Goal: Task Accomplishment & Management: Manage account settings

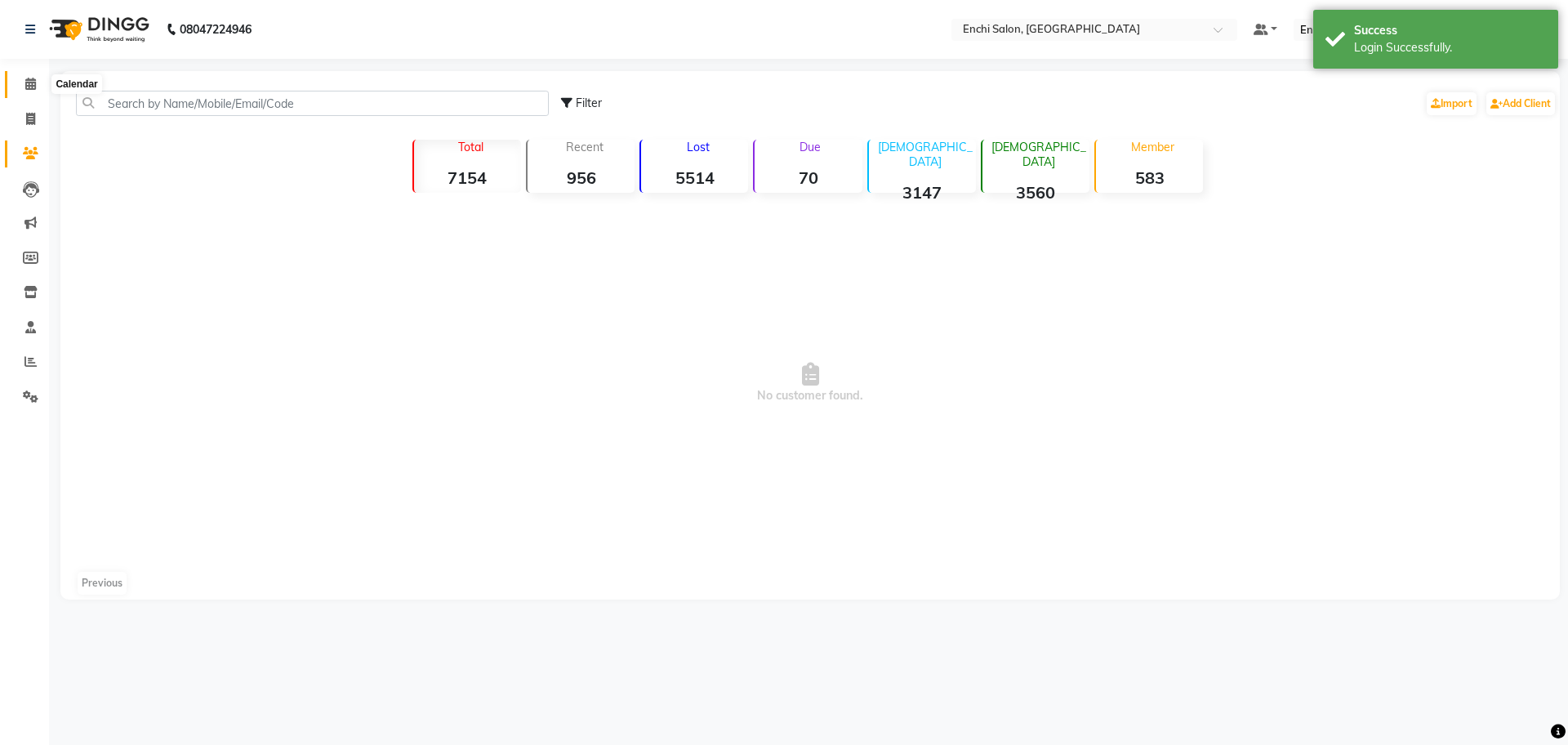
click at [34, 87] on icon at bounding box center [30, 84] width 11 height 13
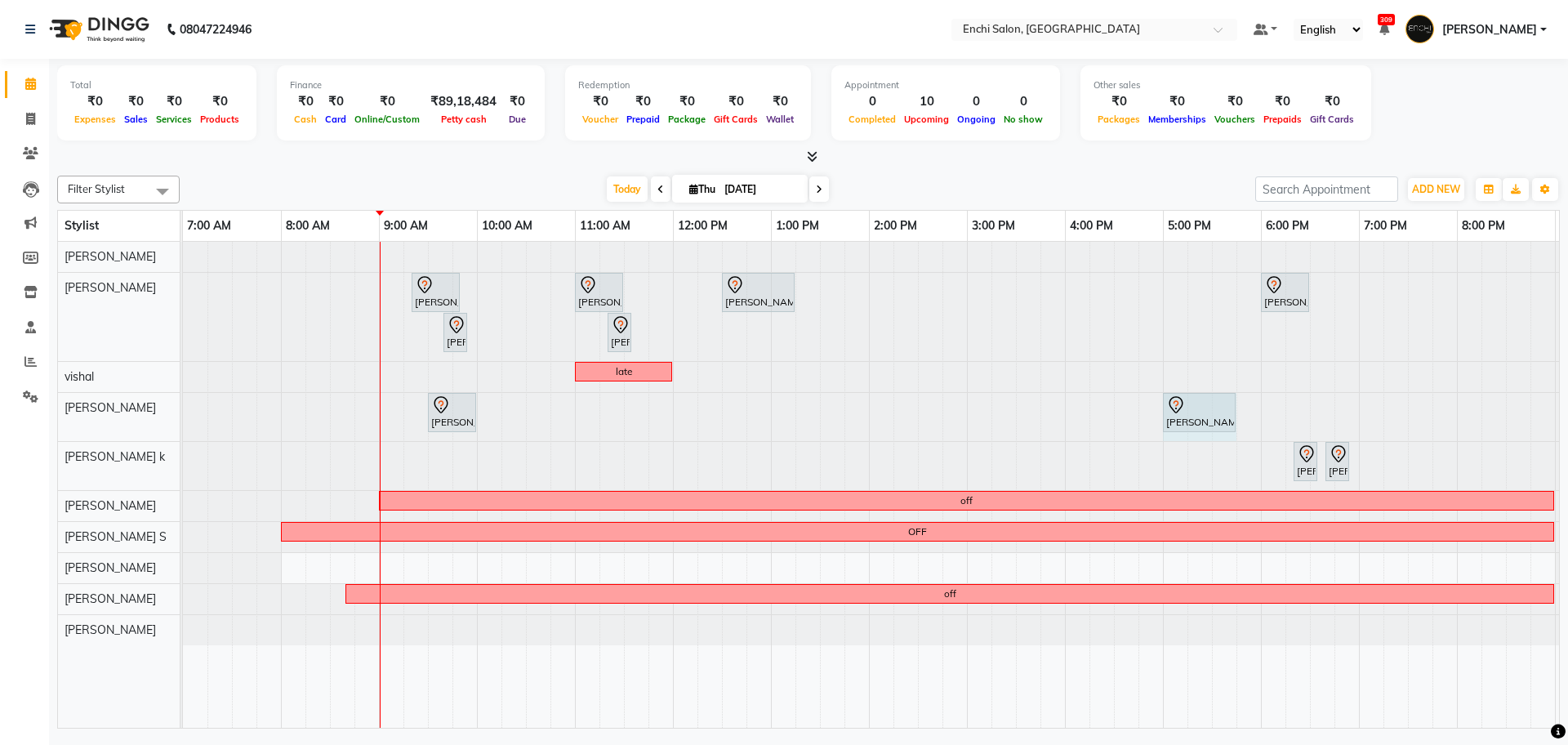
click at [183, 417] on div "[PERSON_NAME], TK05, 09:30 AM-10:00 AM, naturica wash below shoulder - woman [P…" at bounding box center [183, 417] width 0 height 48
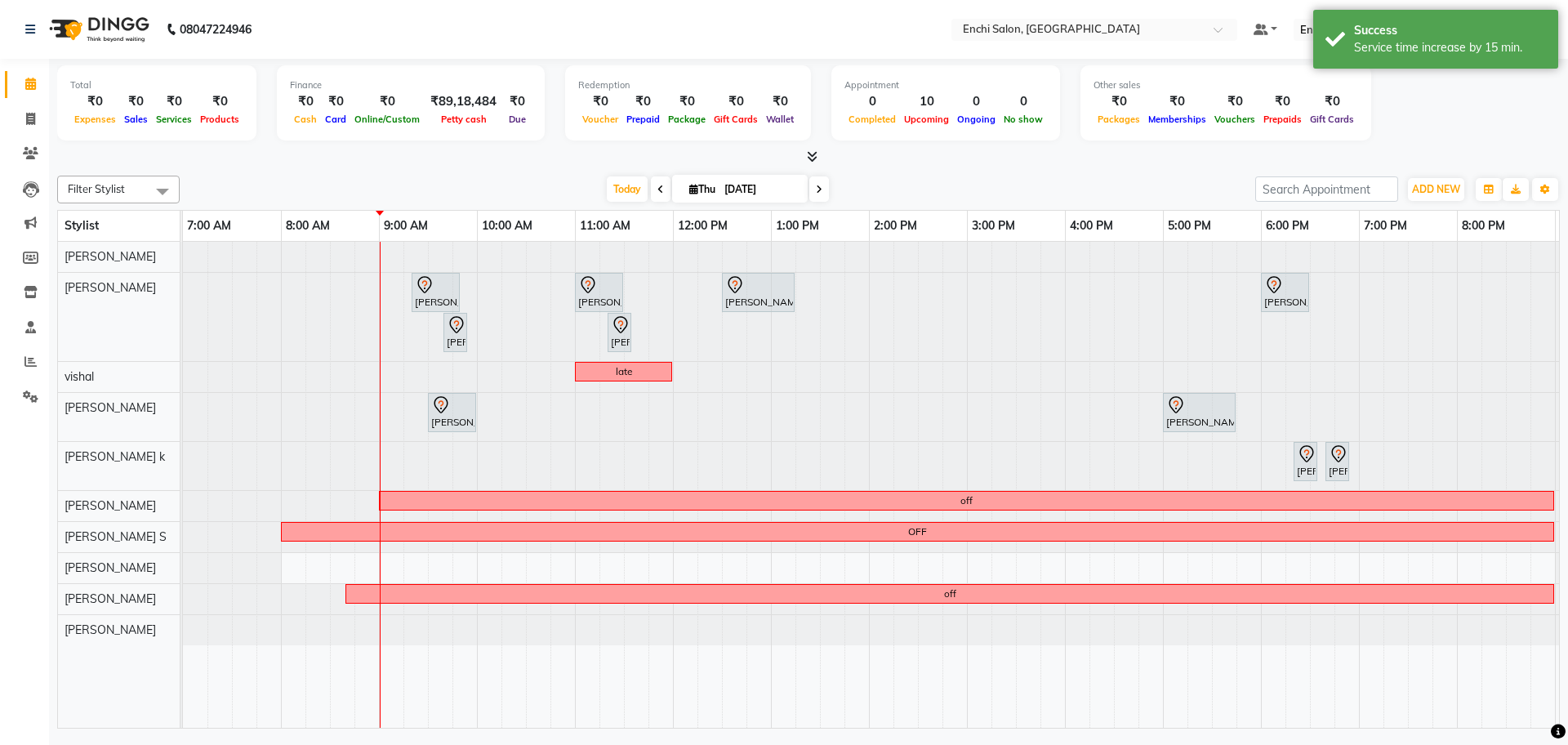
click at [658, 193] on icon at bounding box center [660, 189] width 6 height 10
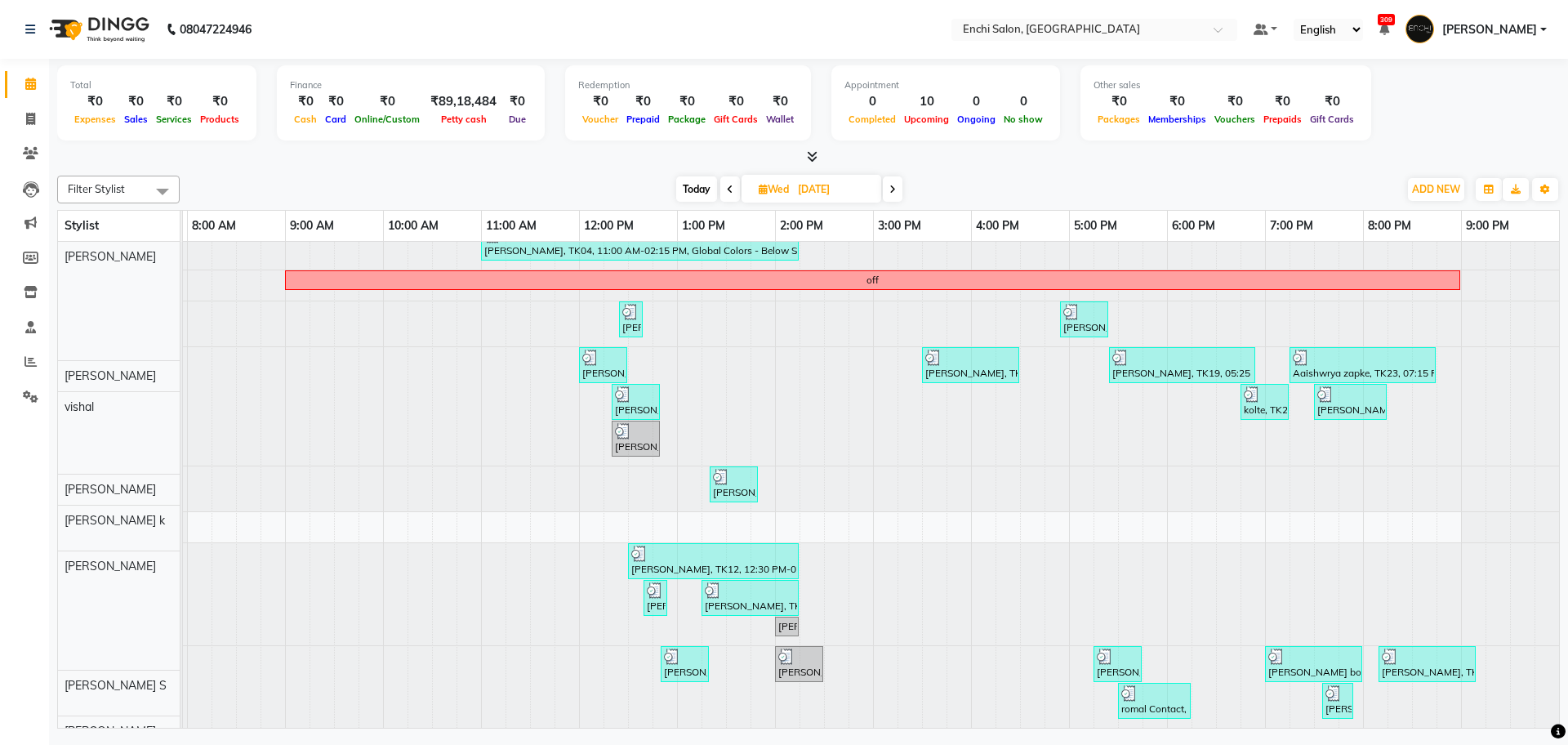
scroll to position [220, 0]
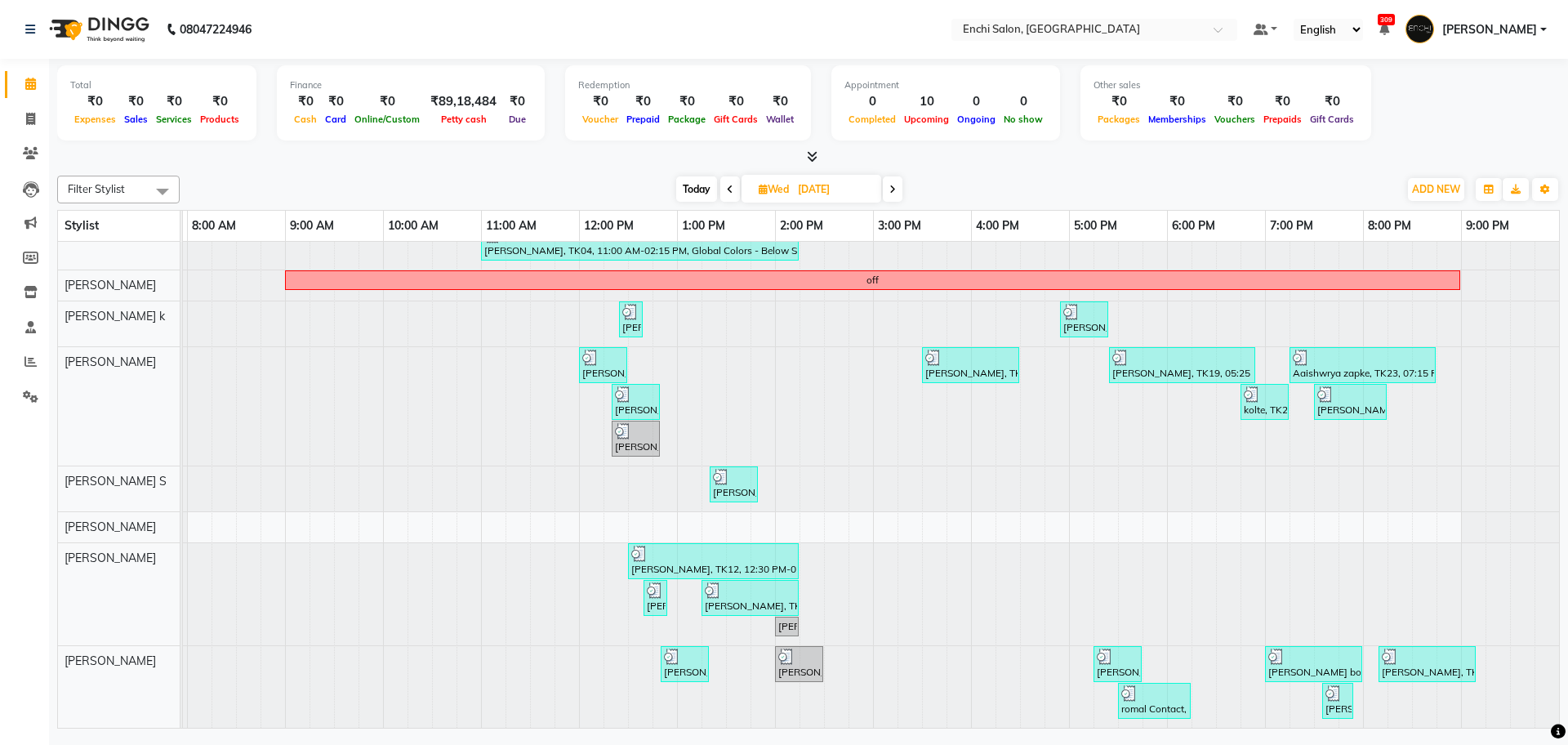
click at [721, 193] on span at bounding box center [730, 189] width 20 height 25
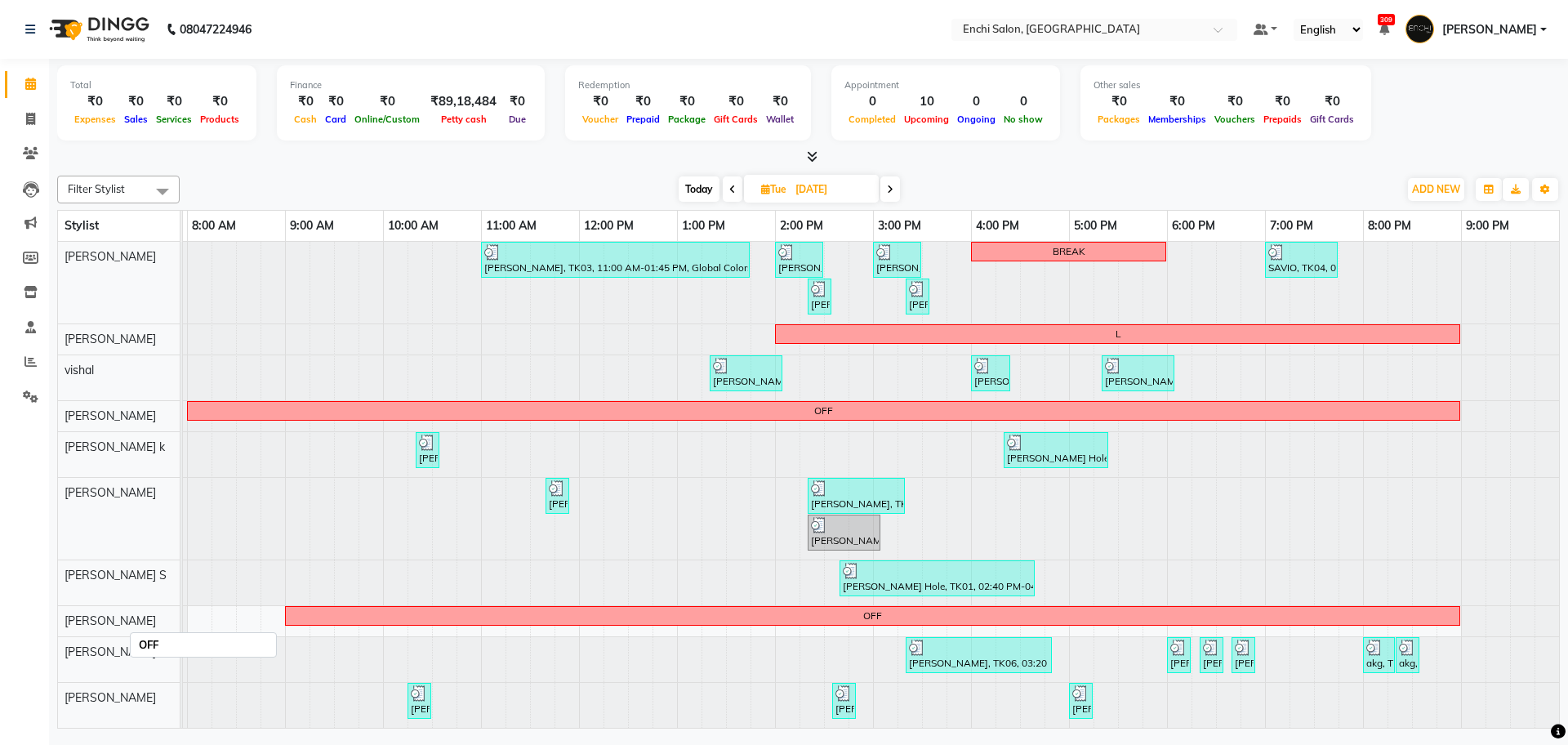
scroll to position [15, 0]
click at [726, 192] on span at bounding box center [733, 189] width 20 height 25
type input "[DATE]"
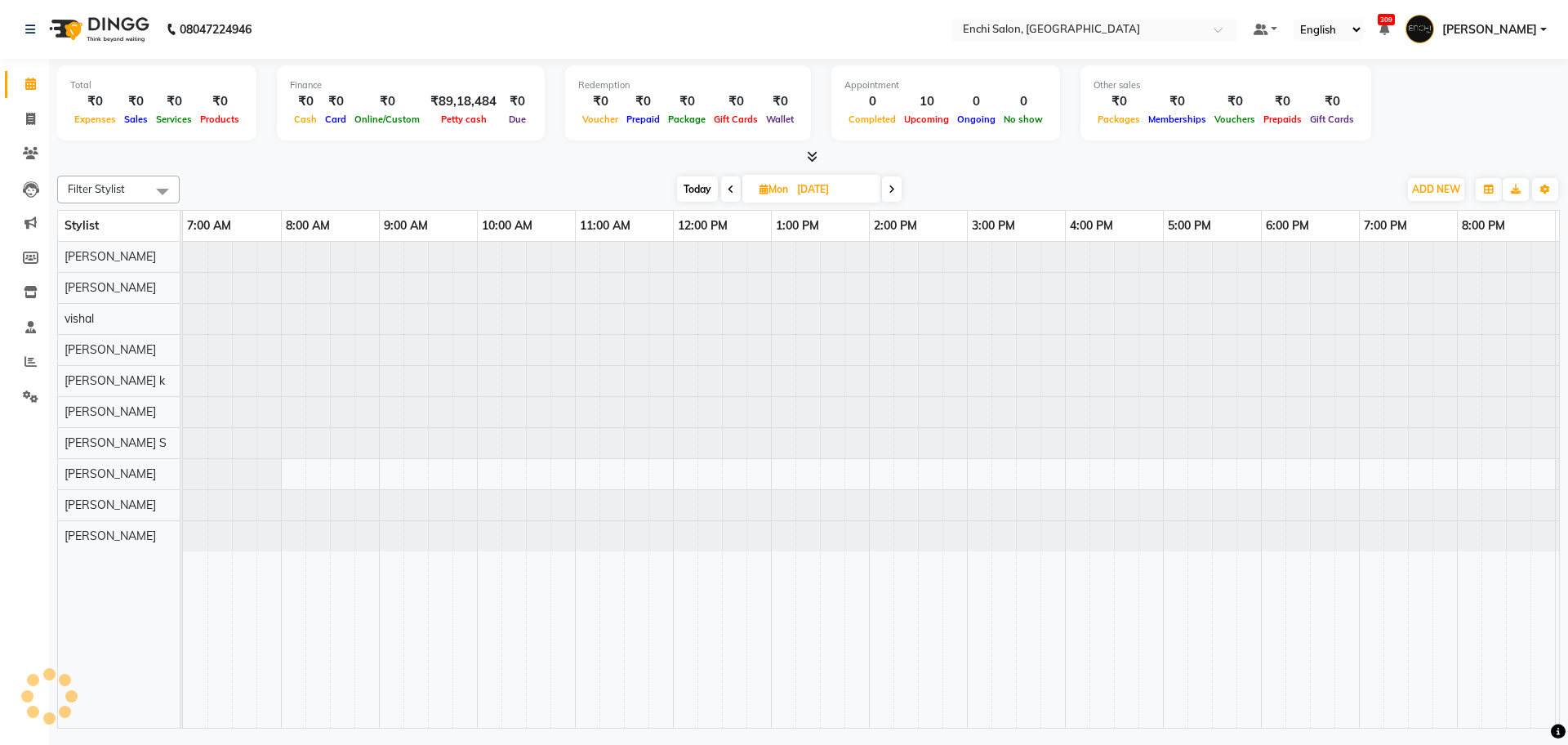
scroll to position [0, 94]
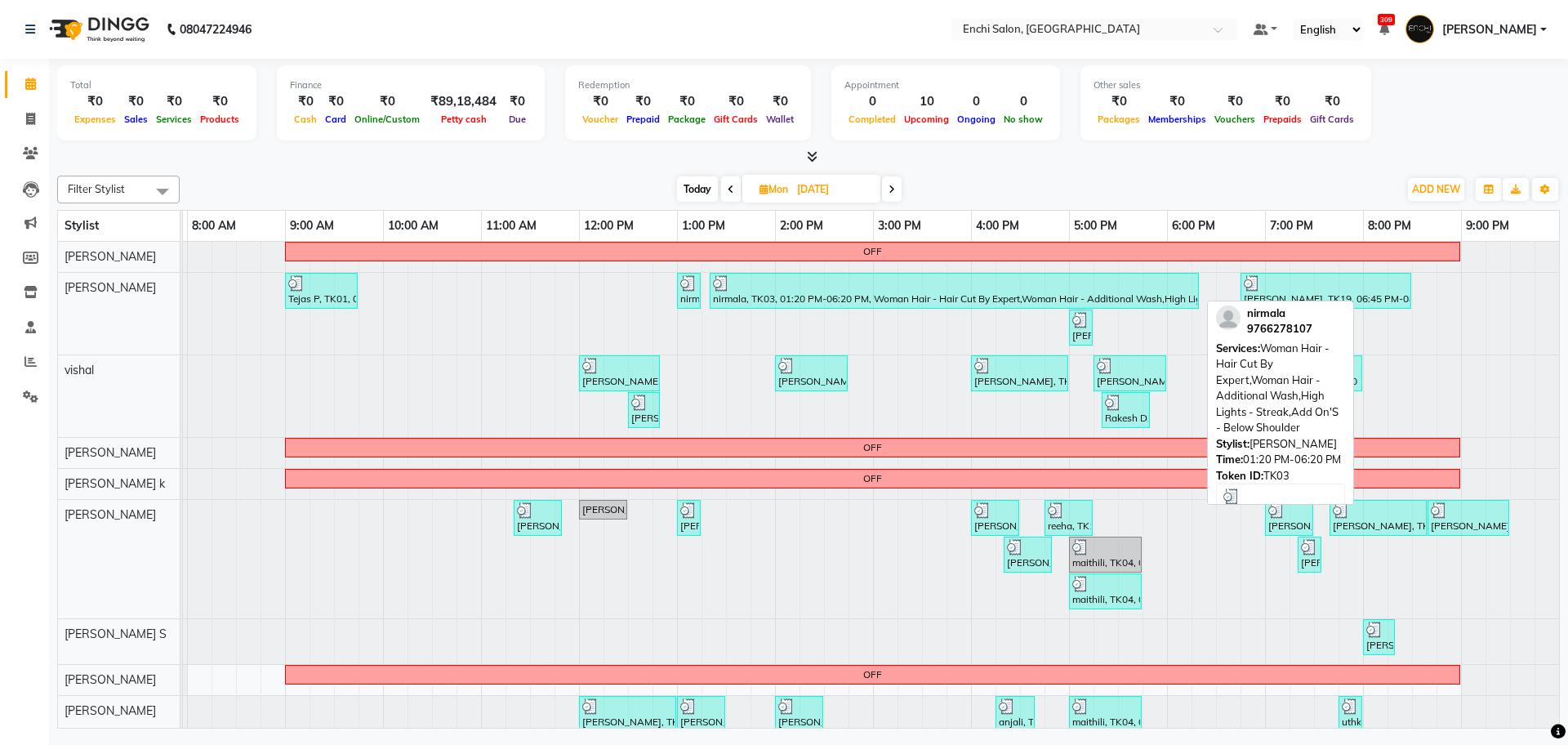
click at [832, 294] on div "nirmala, TK03, 01:20 PM-06:20 PM, Woman Hair - Hair Cut By Expert,Woman Hair - …" at bounding box center [955, 290] width 486 height 31
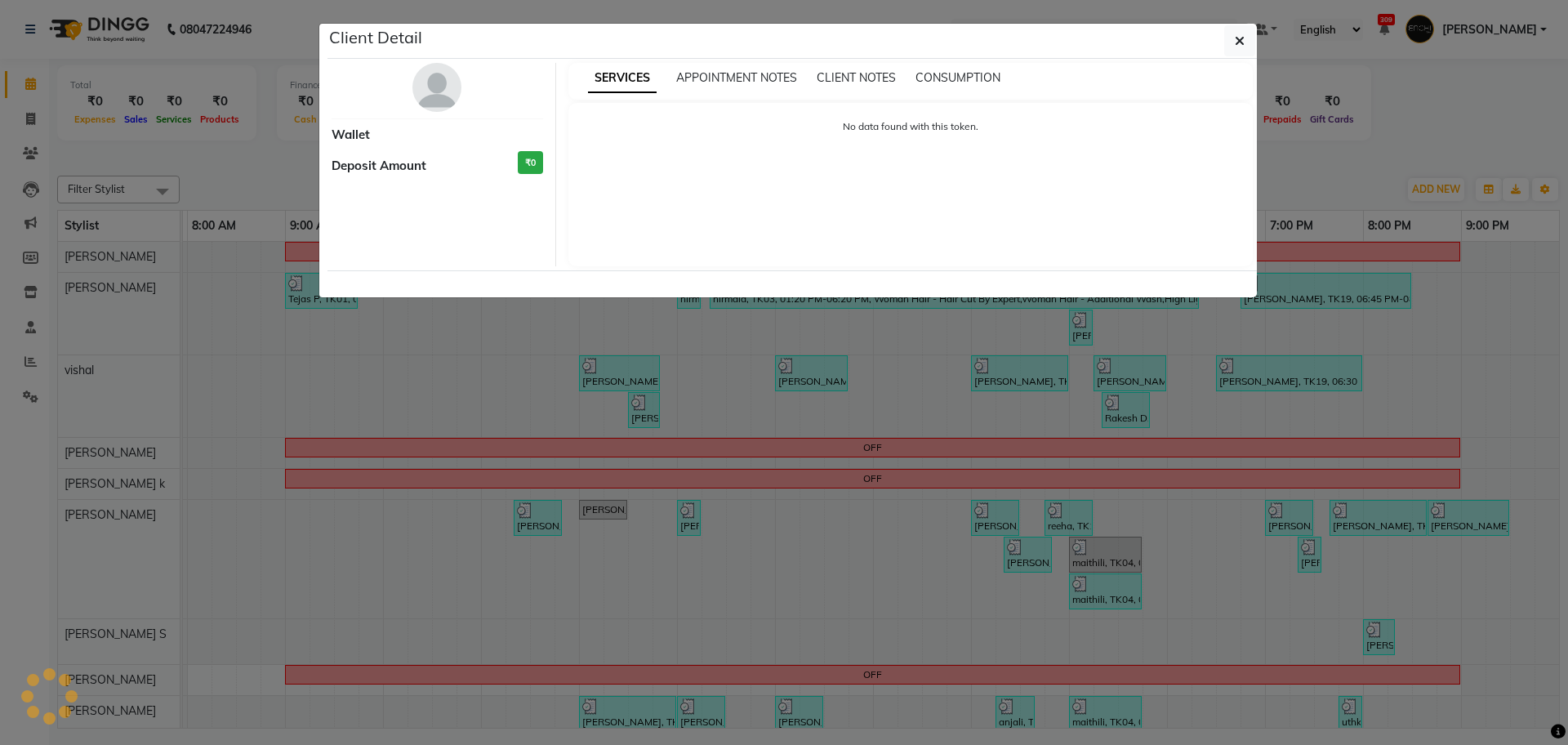
select select "3"
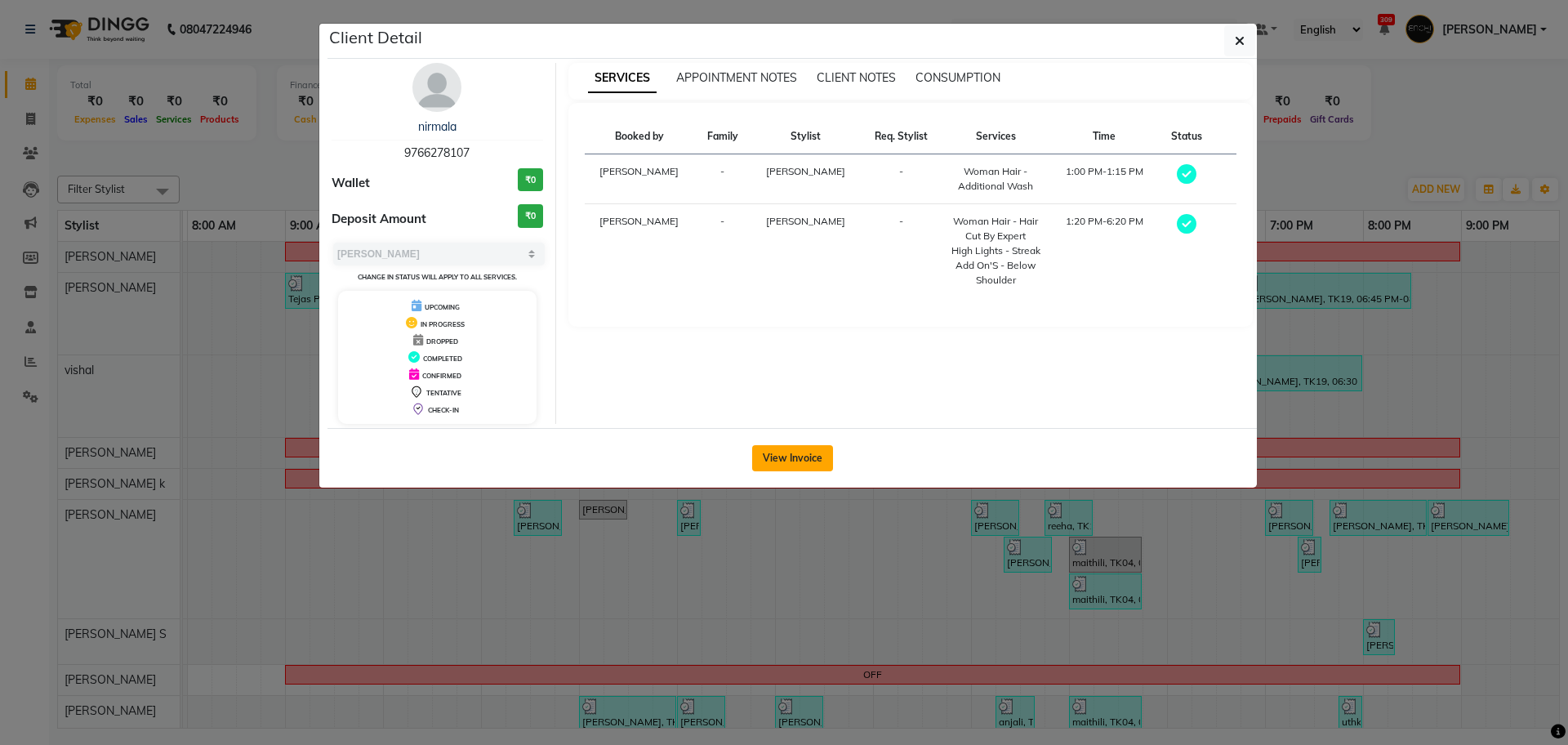
click at [772, 452] on button "View Invoice" at bounding box center [792, 458] width 81 height 26
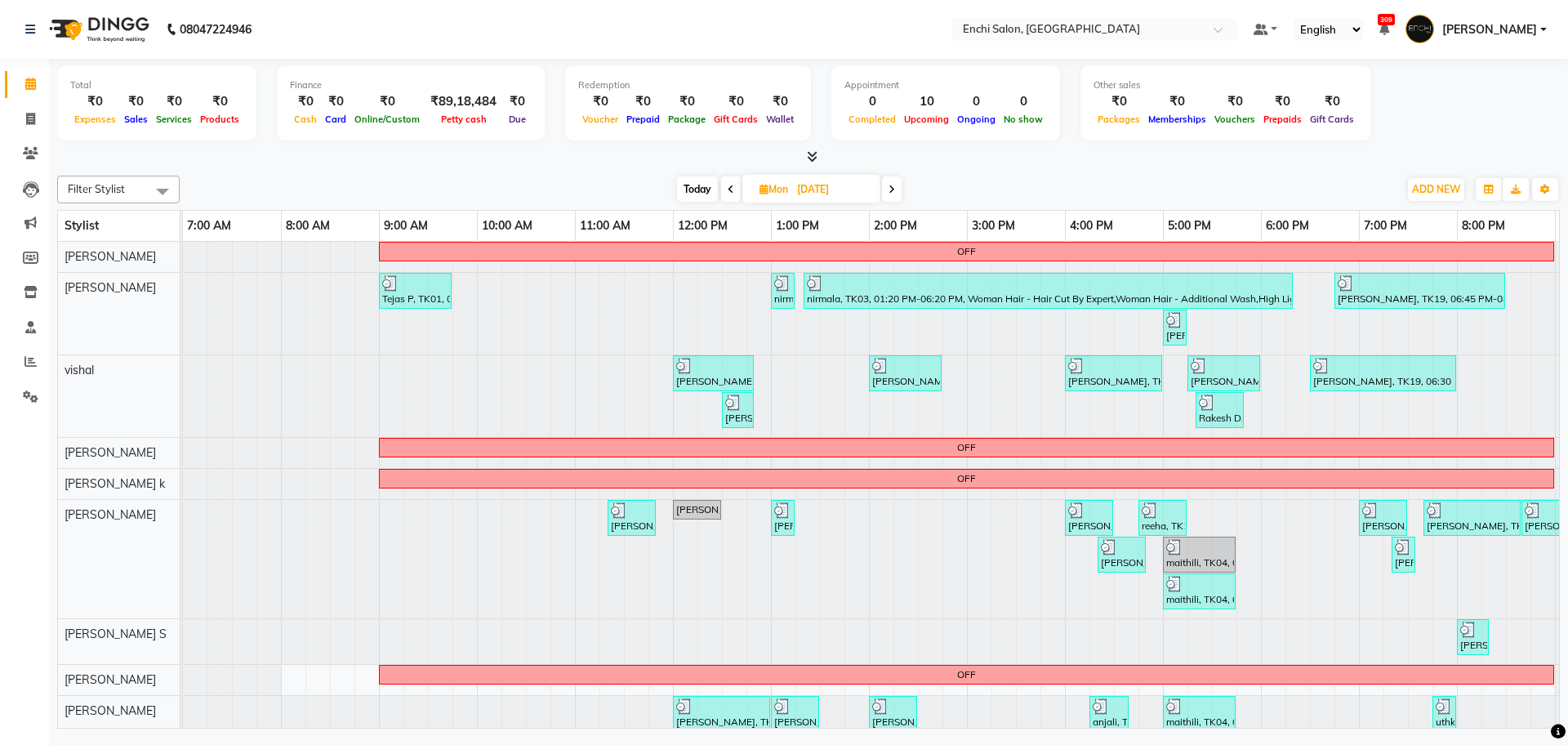
click at [887, 188] on span at bounding box center [892, 189] width 20 height 25
type input "[DATE]"
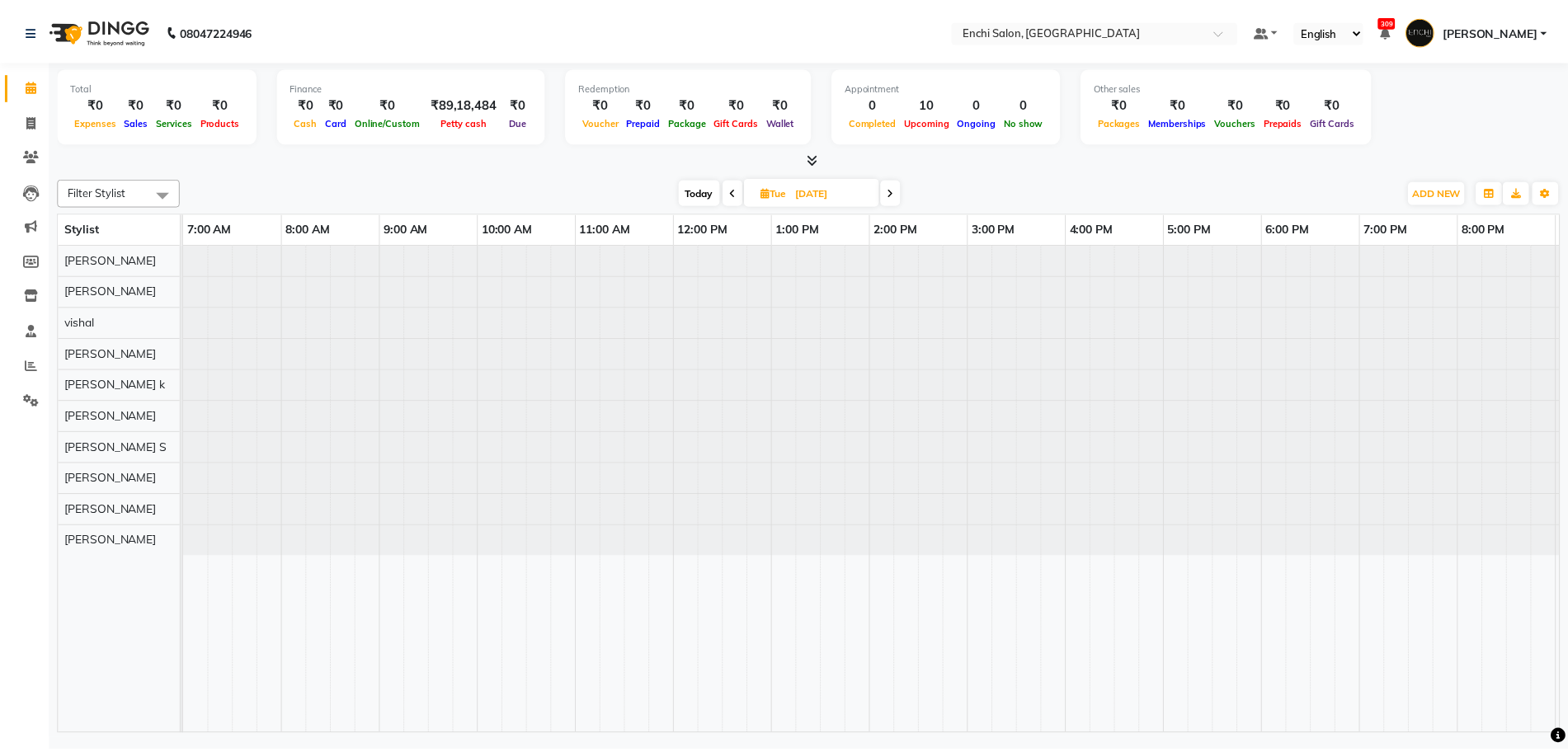
scroll to position [0, 95]
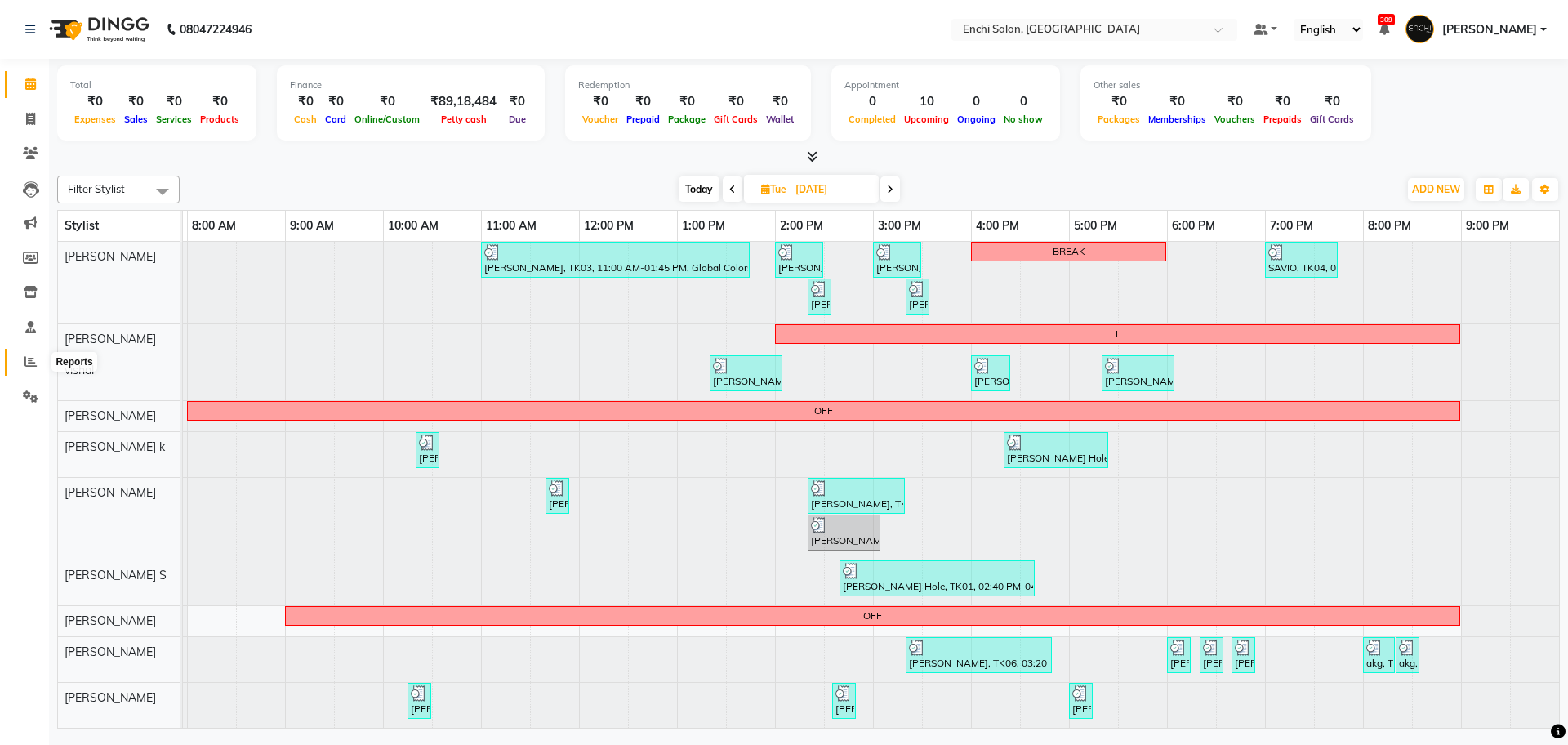
drag, startPoint x: 27, startPoint y: 361, endPoint x: 34, endPoint y: 349, distance: 13.9
click at [28, 360] on icon at bounding box center [30, 362] width 13 height 13
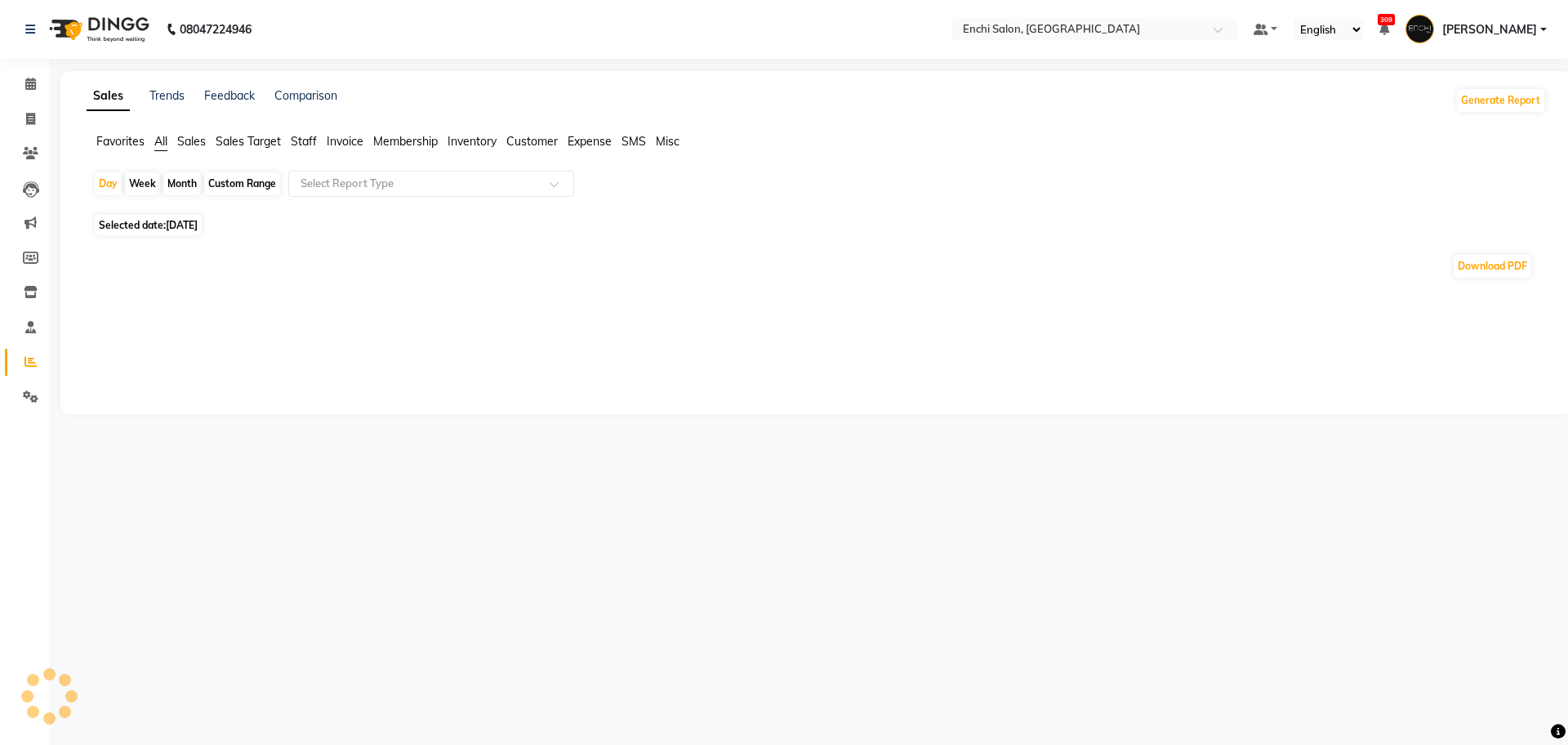
drag, startPoint x: 186, startPoint y: 180, endPoint x: 174, endPoint y: 186, distance: 13.4
click at [186, 180] on div "Month" at bounding box center [182, 184] width 38 height 23
select select "9"
select select "2025"
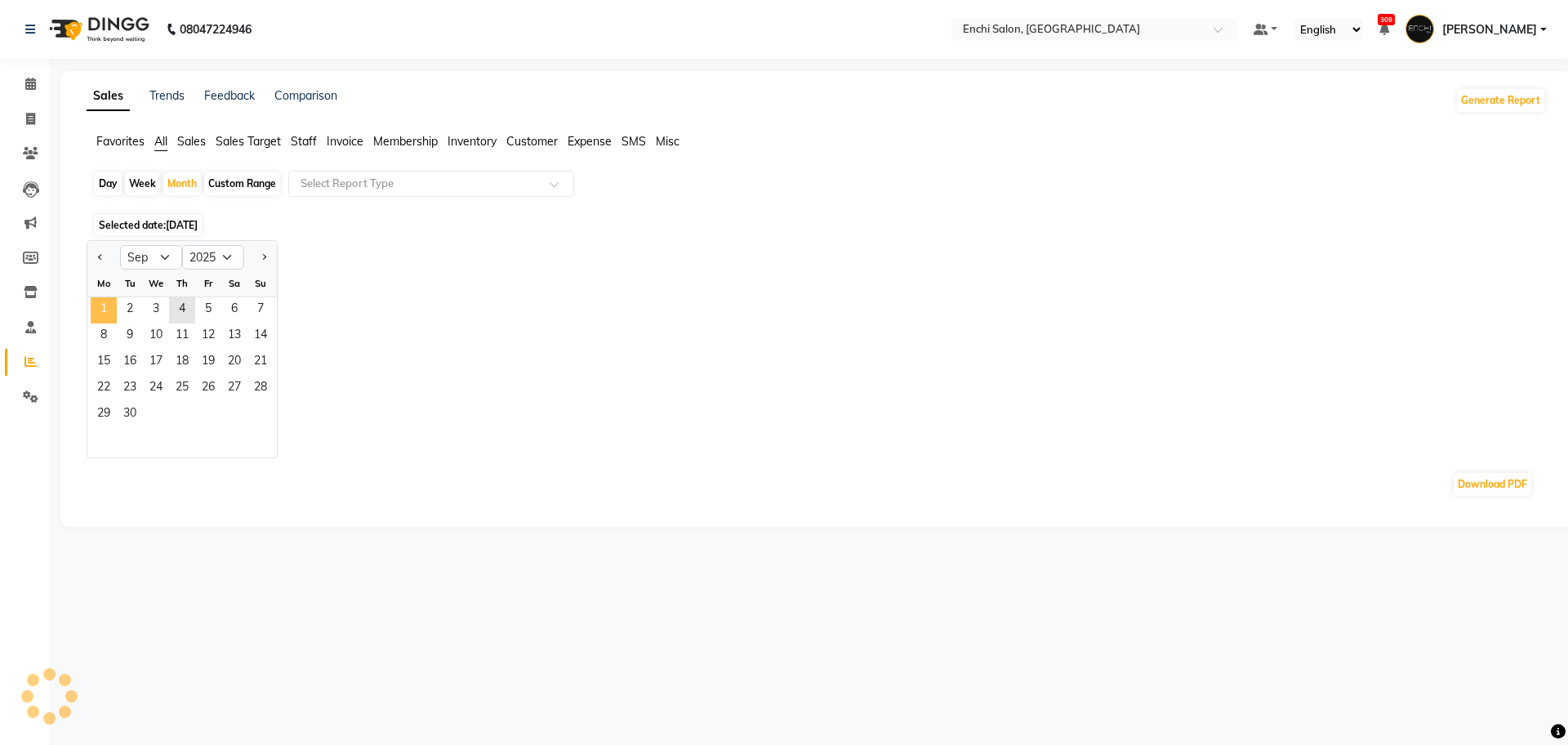
click at [101, 312] on span "1" at bounding box center [104, 310] width 26 height 26
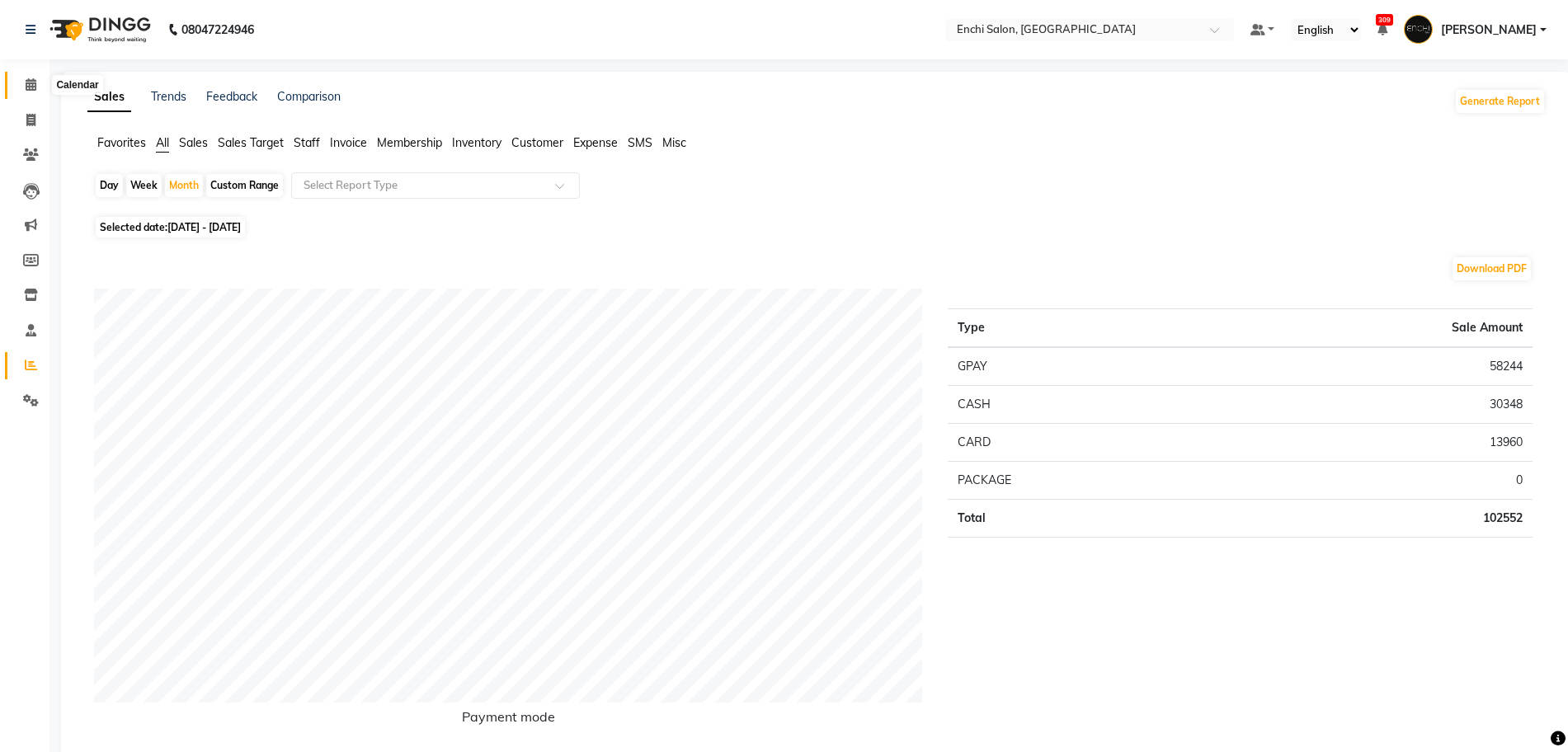
click at [27, 79] on icon at bounding box center [31, 85] width 11 height 13
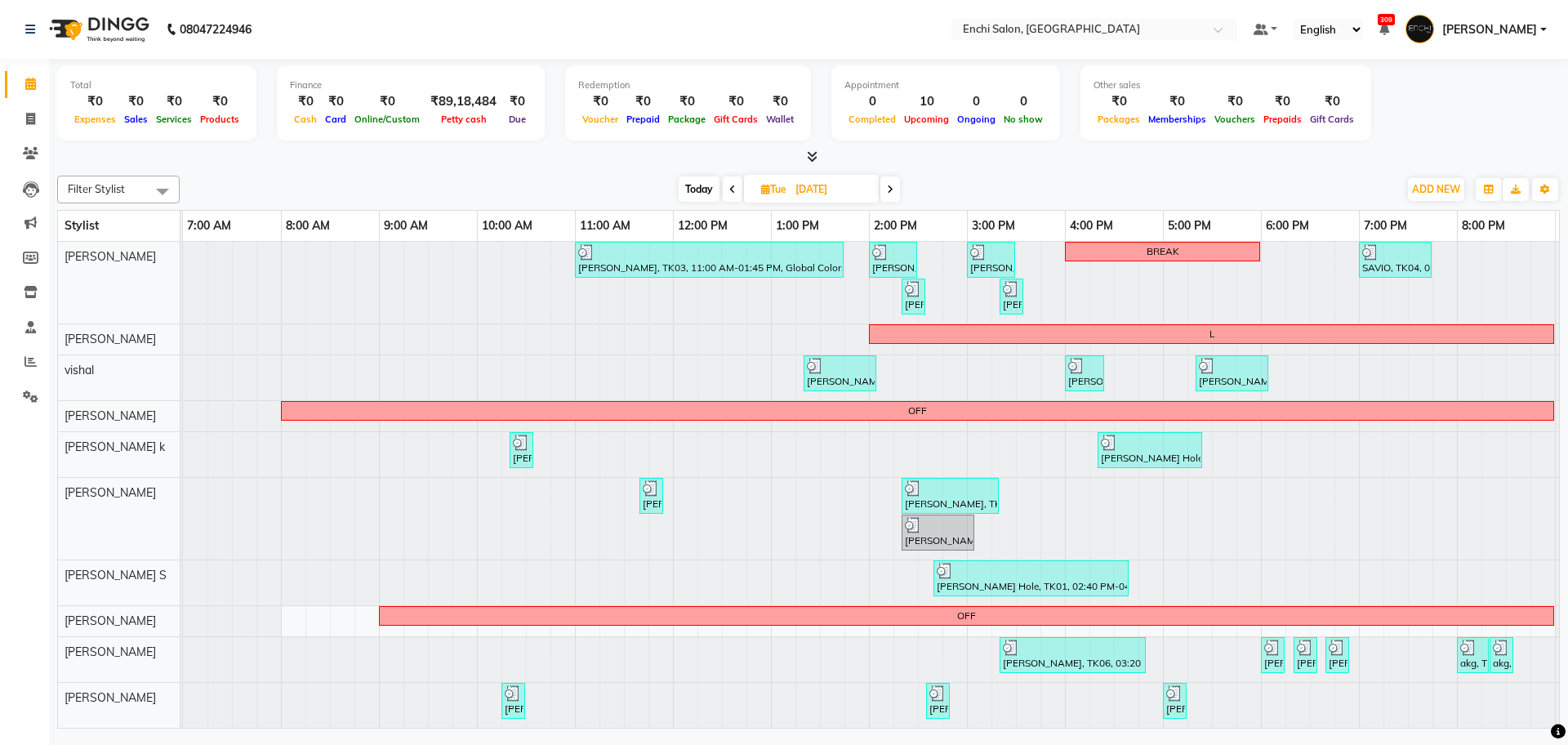
click at [709, 187] on span "Today" at bounding box center [699, 189] width 41 height 25
type input "[DATE]"
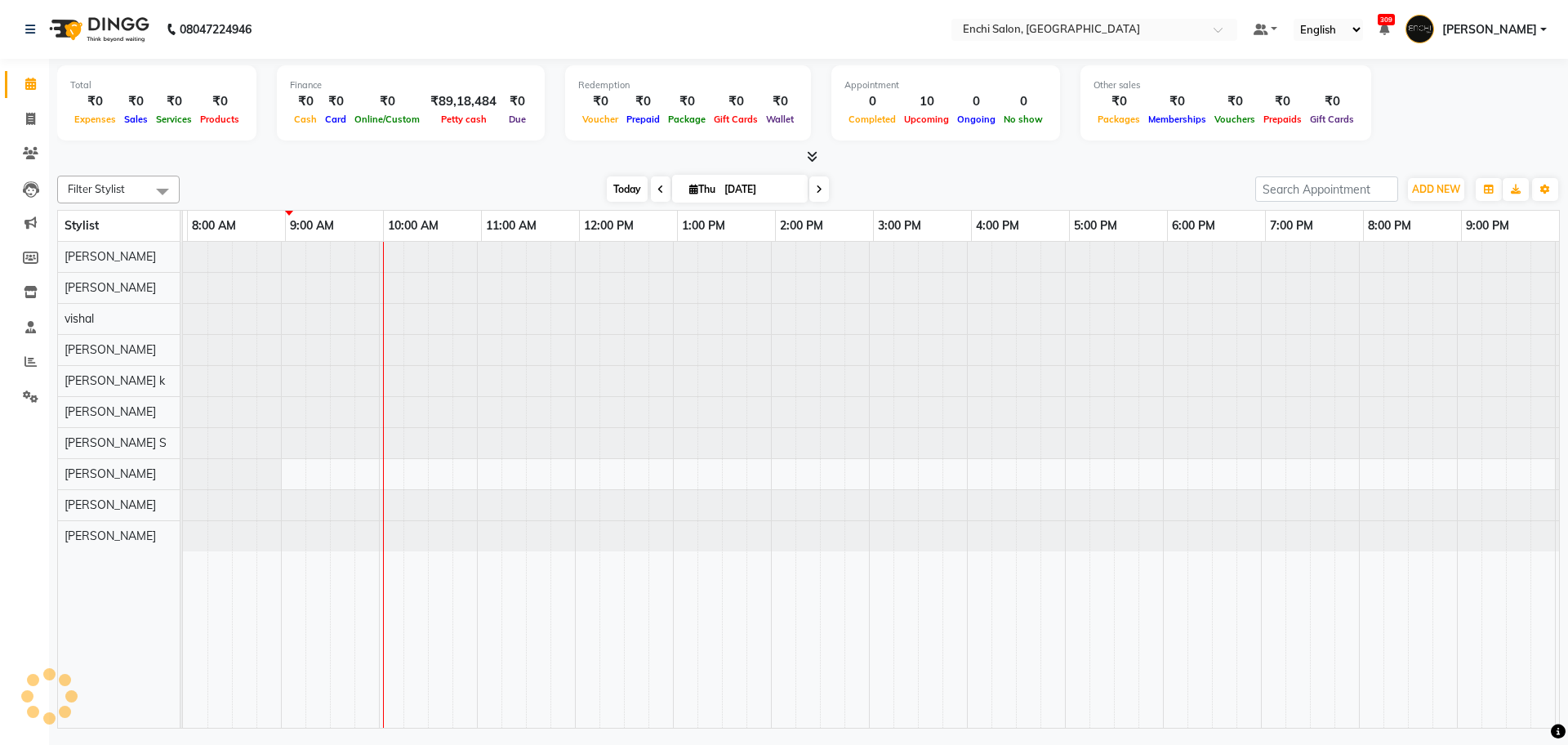
scroll to position [0, 94]
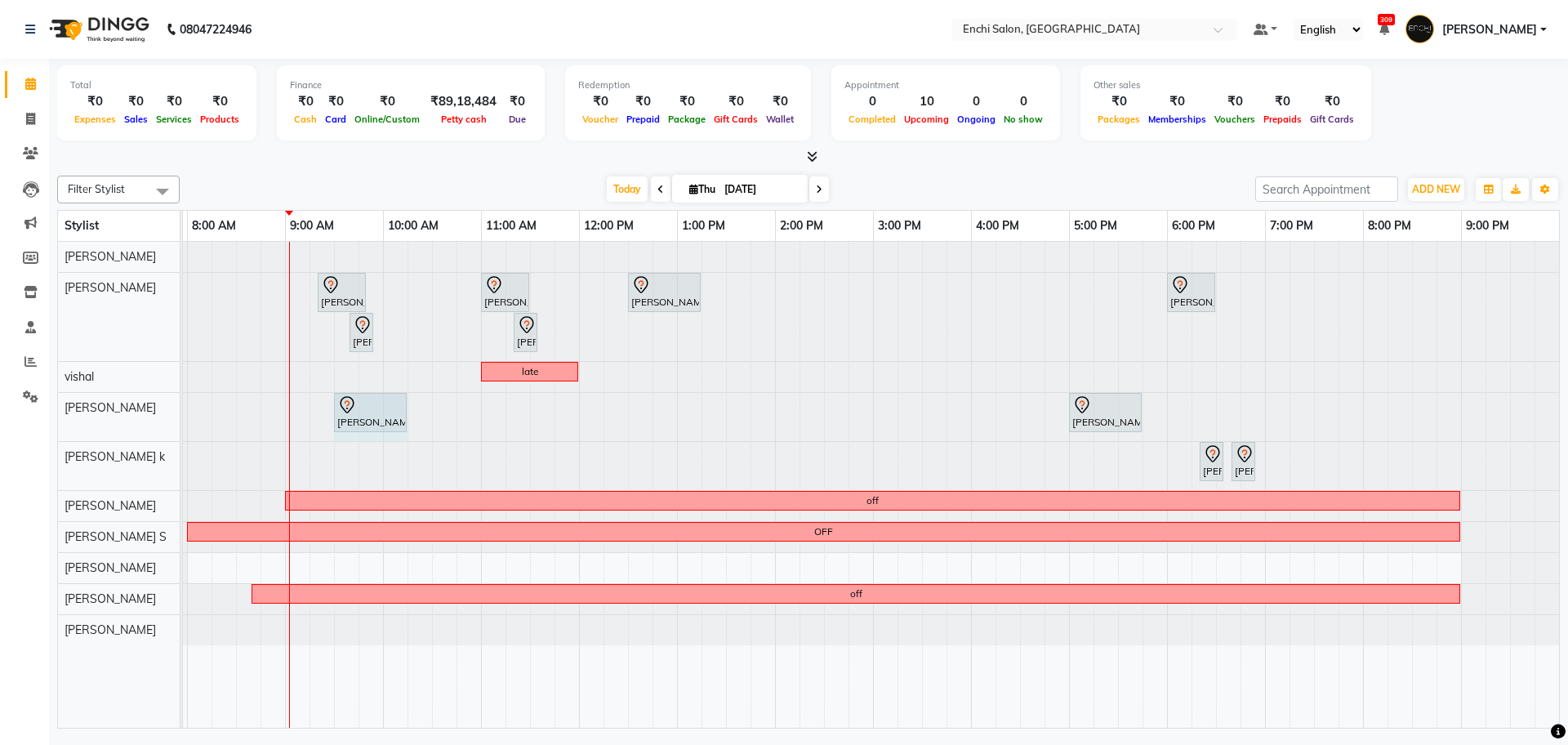
drag, startPoint x: 383, startPoint y: 406, endPoint x: 411, endPoint y: 407, distance: 28.0
click at [411, 407] on div "[PERSON_NAME], TK05, 09:30 AM-10:00 AM, naturica wash below shoulder - woman [P…" at bounding box center [824, 417] width 1471 height 48
click at [89, 406] on div at bounding box center [89, 417] width 0 height 48
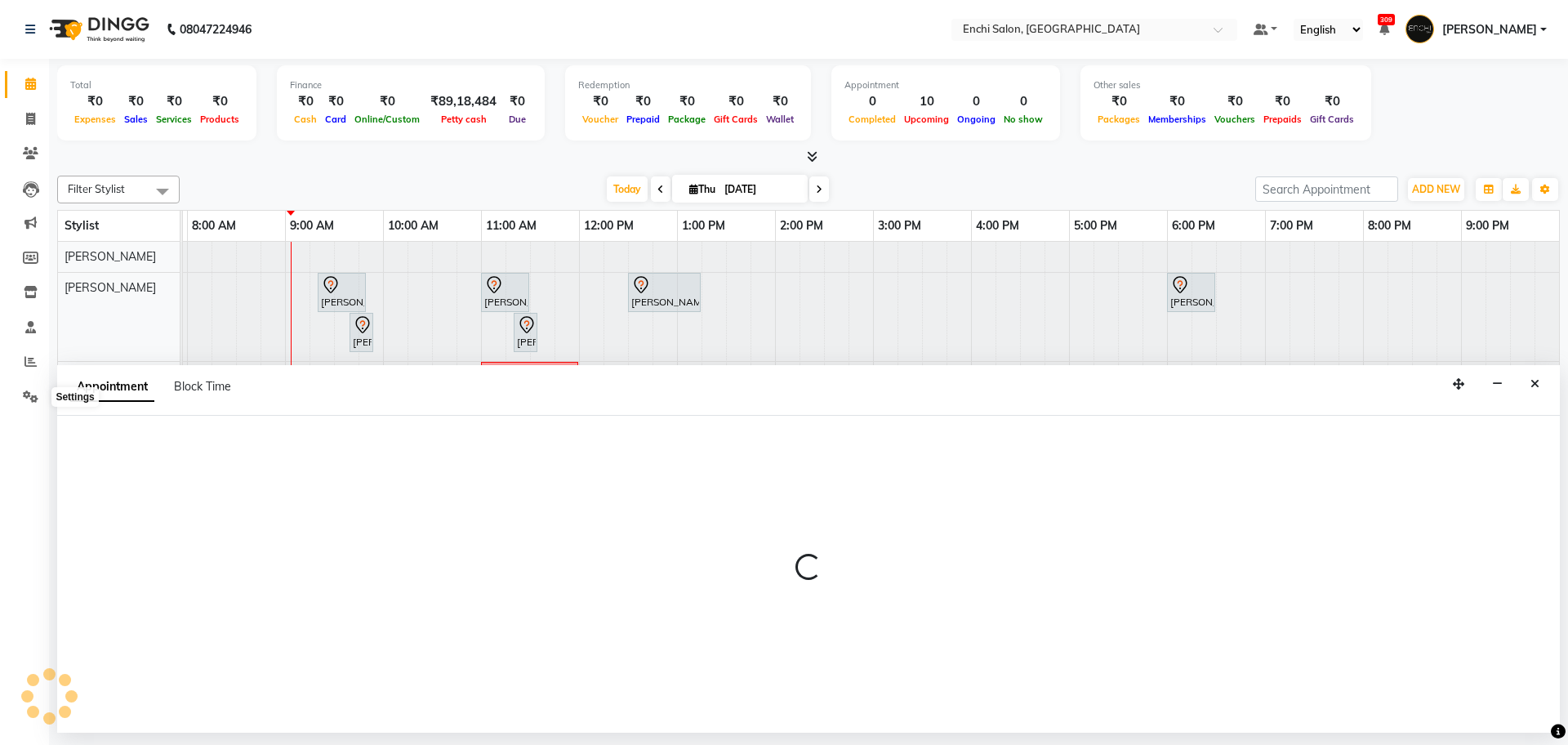
select select "595"
select select "660"
select select "tentative"
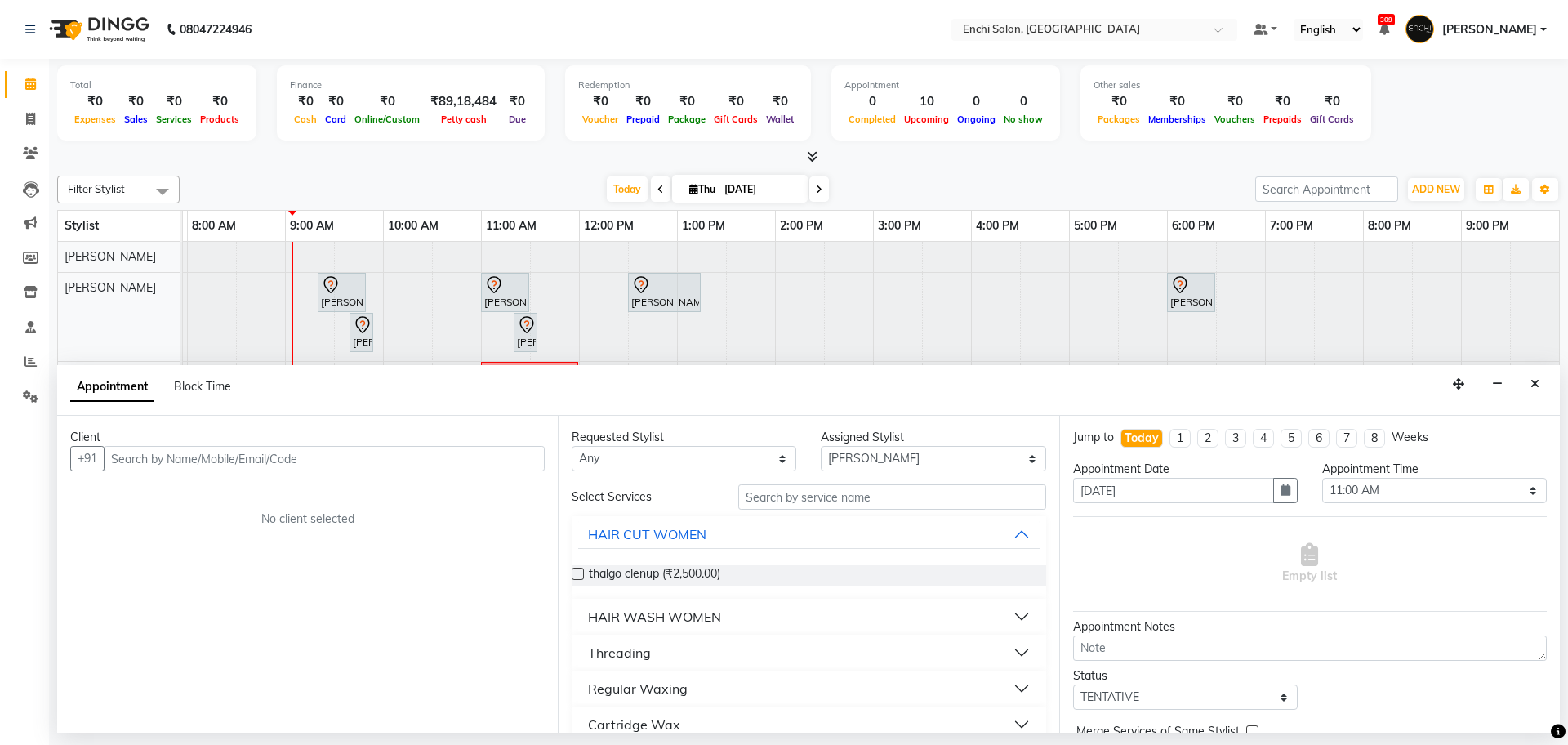
click at [187, 453] on input "text" at bounding box center [324, 458] width 441 height 25
click at [1516, 490] on select "Select 08:00 AM 08:20 AM 08:40 AM 09:00 AM 09:20 AM 09:40 AM 10:00 AM 10:20 AM …" at bounding box center [1435, 490] width 225 height 25
click at [163, 461] on input "text" at bounding box center [324, 458] width 441 height 25
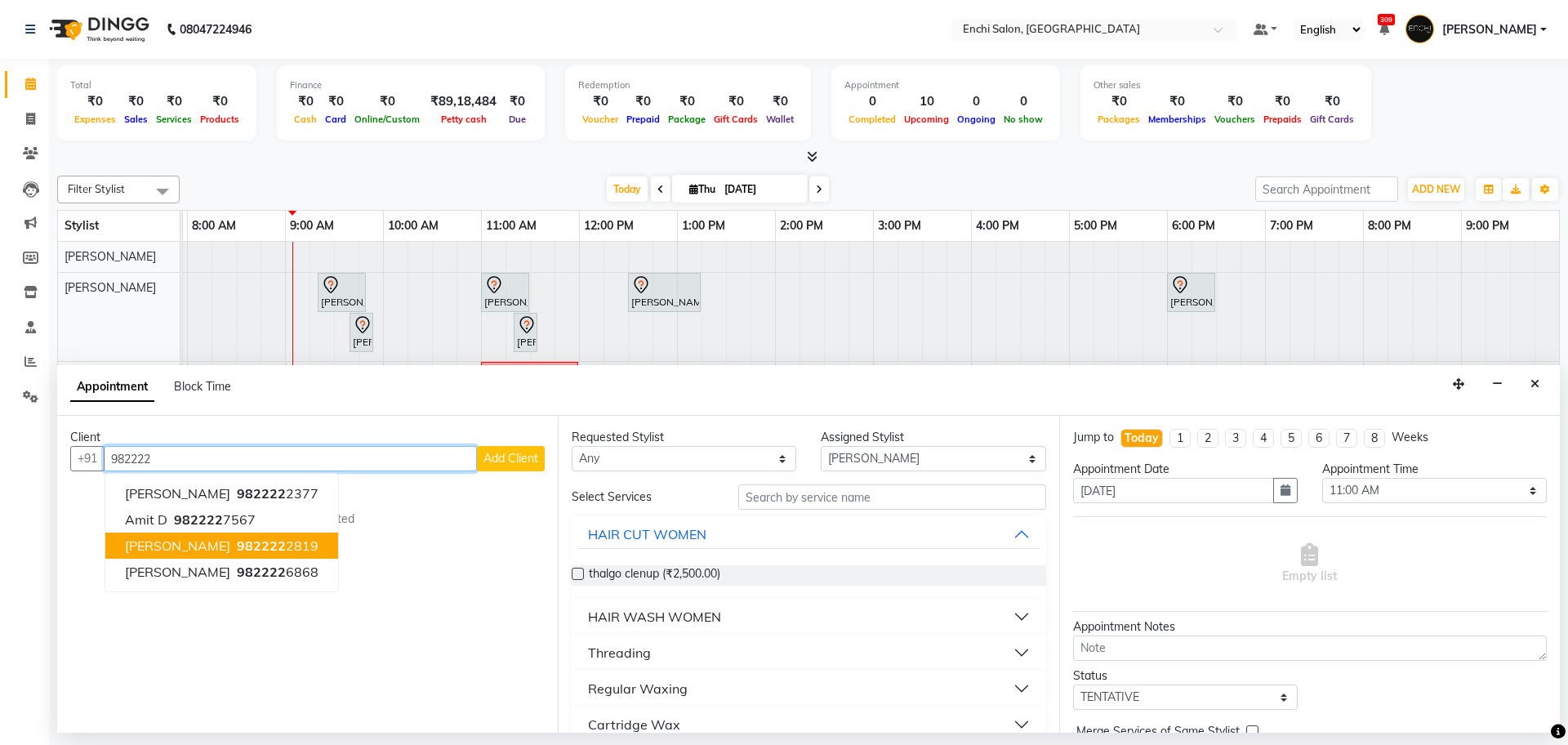
click at [199, 542] on span "[PERSON_NAME]" at bounding box center [178, 546] width 105 height 16
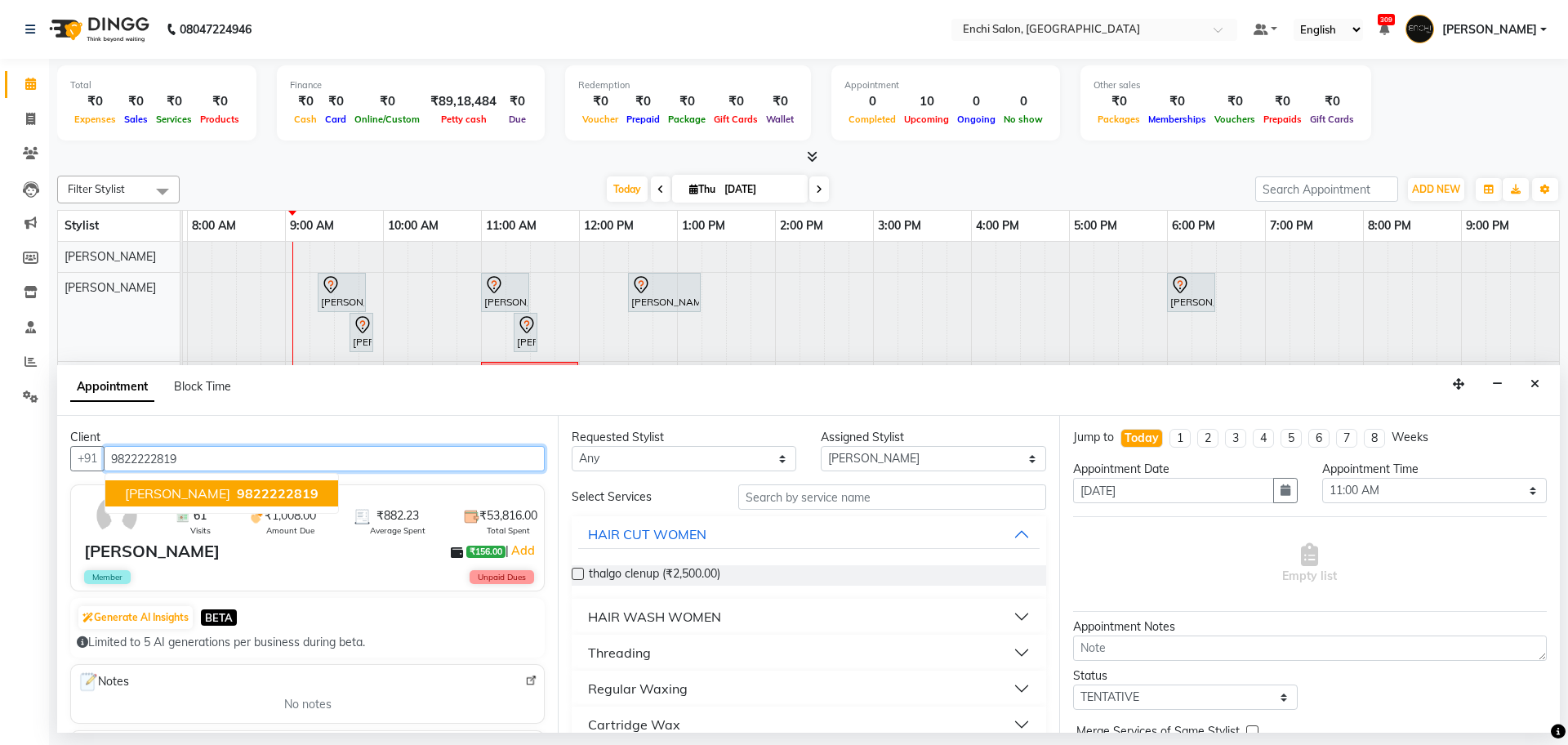
click at [209, 496] on span "[PERSON_NAME]" at bounding box center [178, 493] width 105 height 16
type input "9822222819"
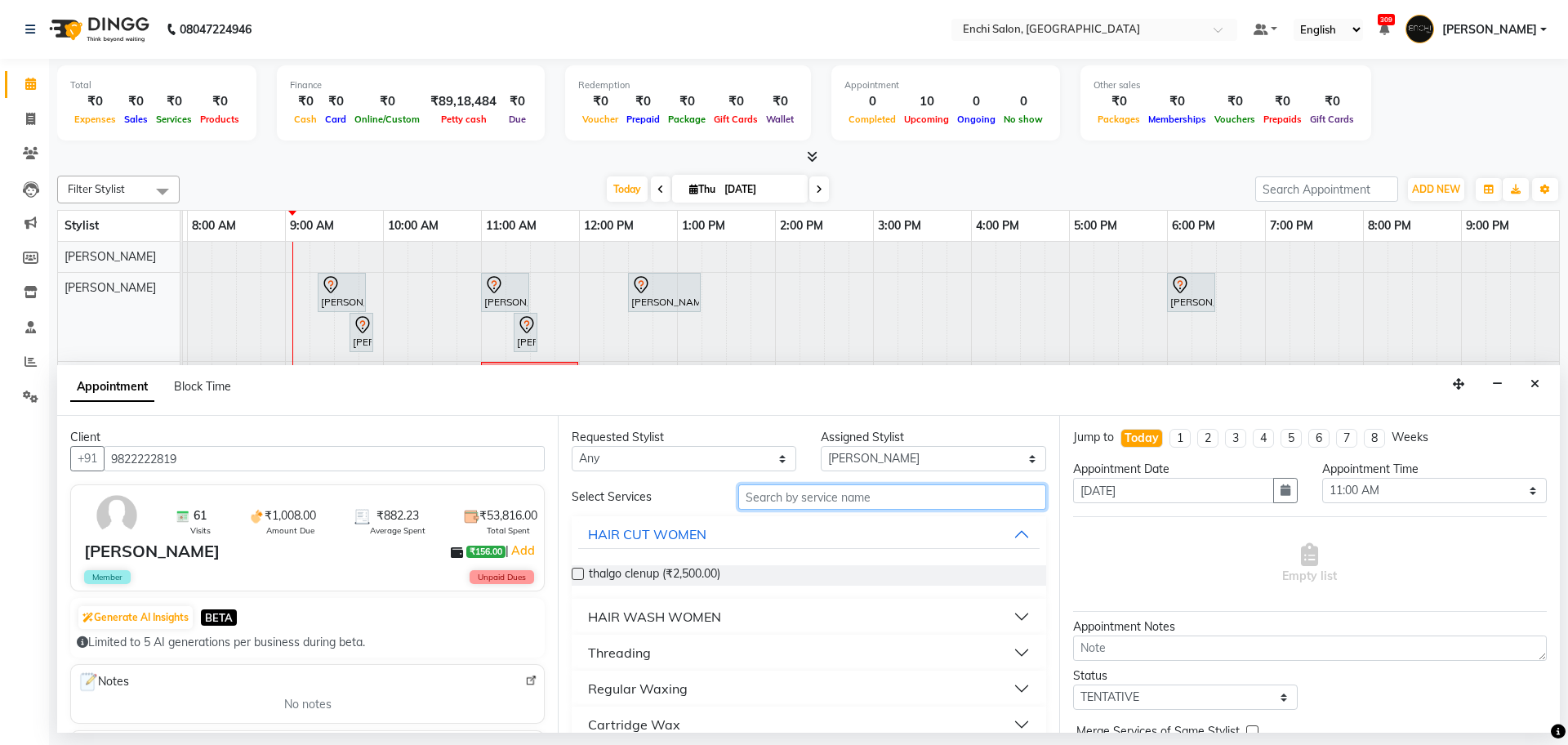
click at [784, 499] on input "text" at bounding box center [892, 497] width 308 height 25
type input "add"
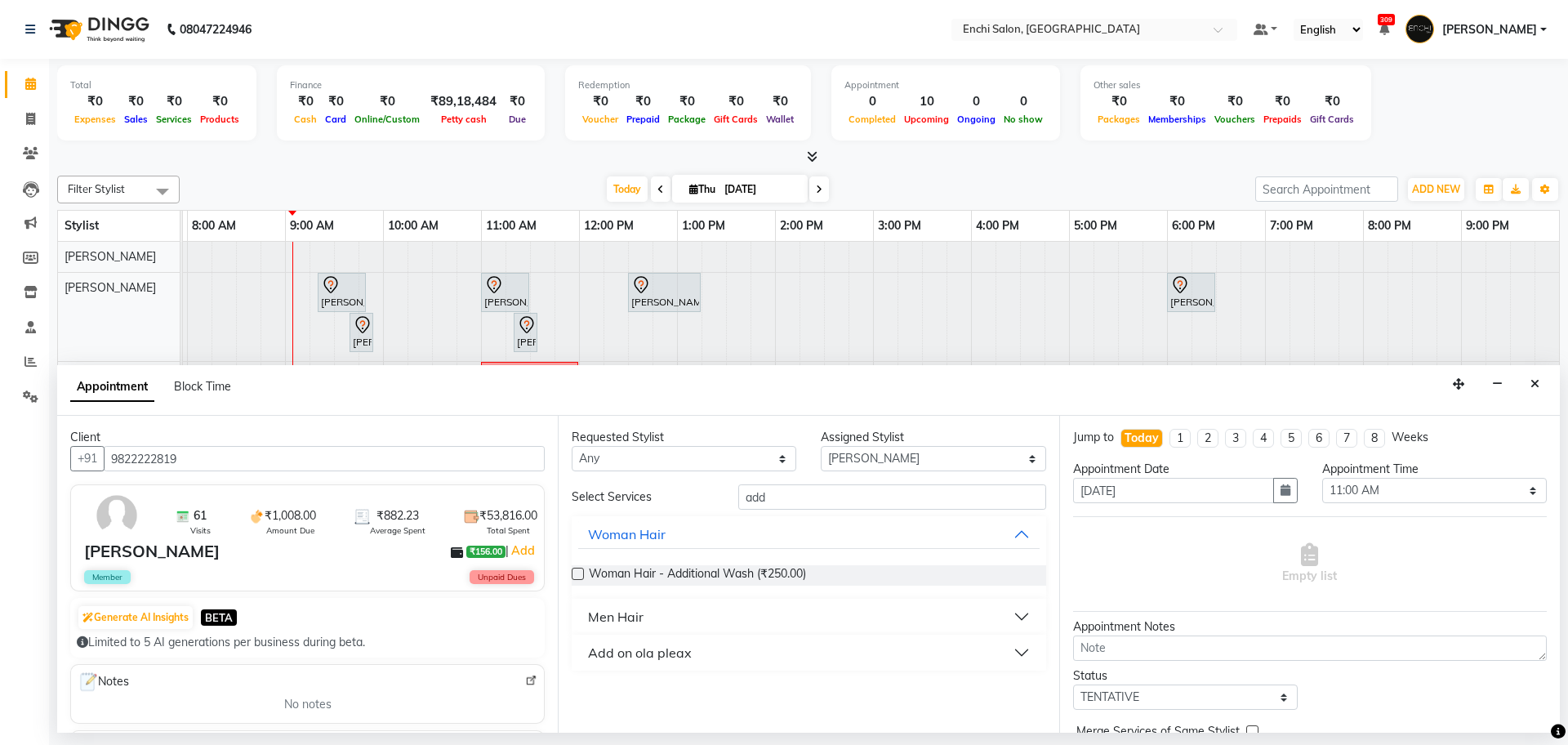
click at [642, 615] on div "Men Hair" at bounding box center [616, 617] width 55 height 20
click at [671, 657] on span "Men Hair - Additional Wash (₹200.00)" at bounding box center [688, 657] width 198 height 21
checkbox input "false"
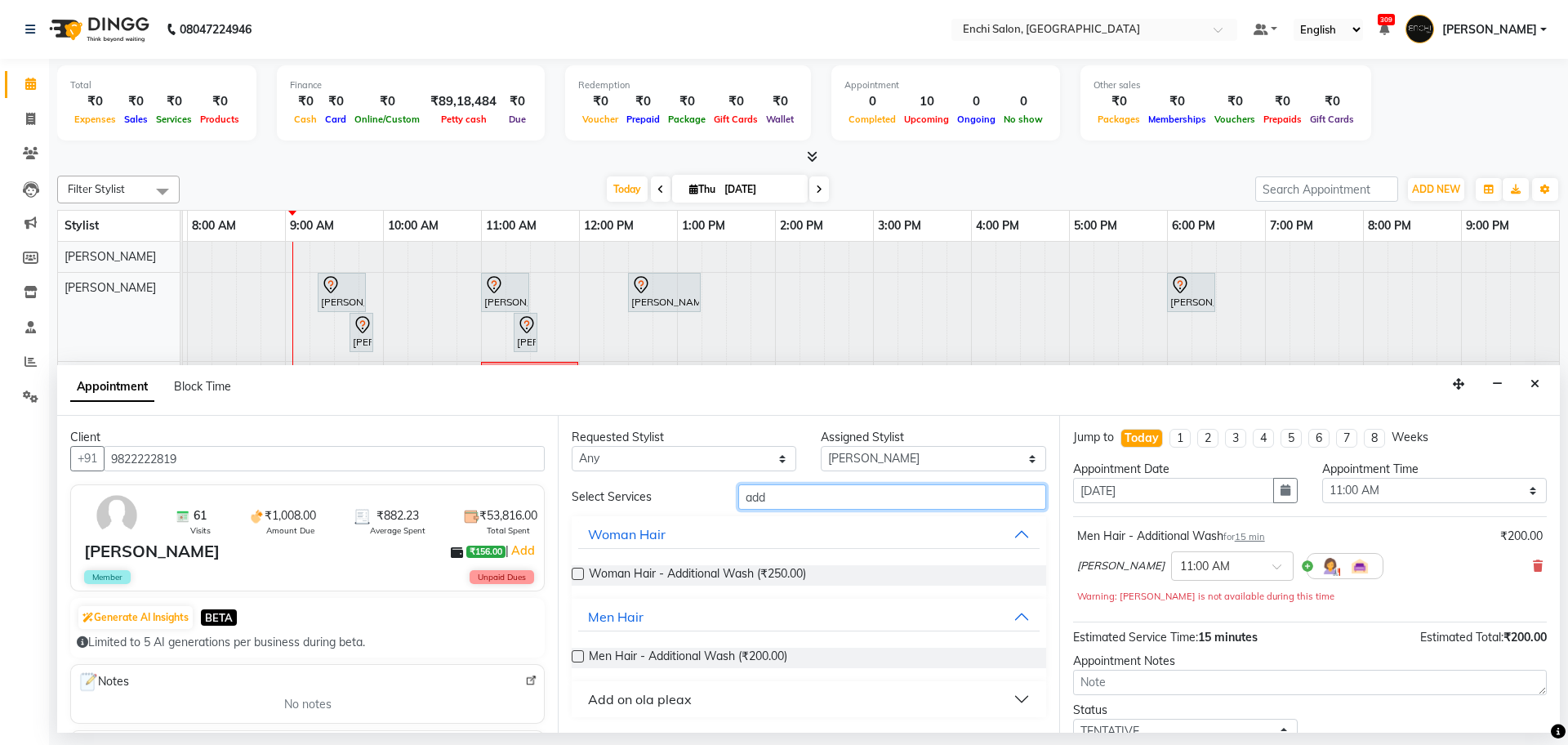
click at [800, 502] on input "add" at bounding box center [892, 497] width 308 height 25
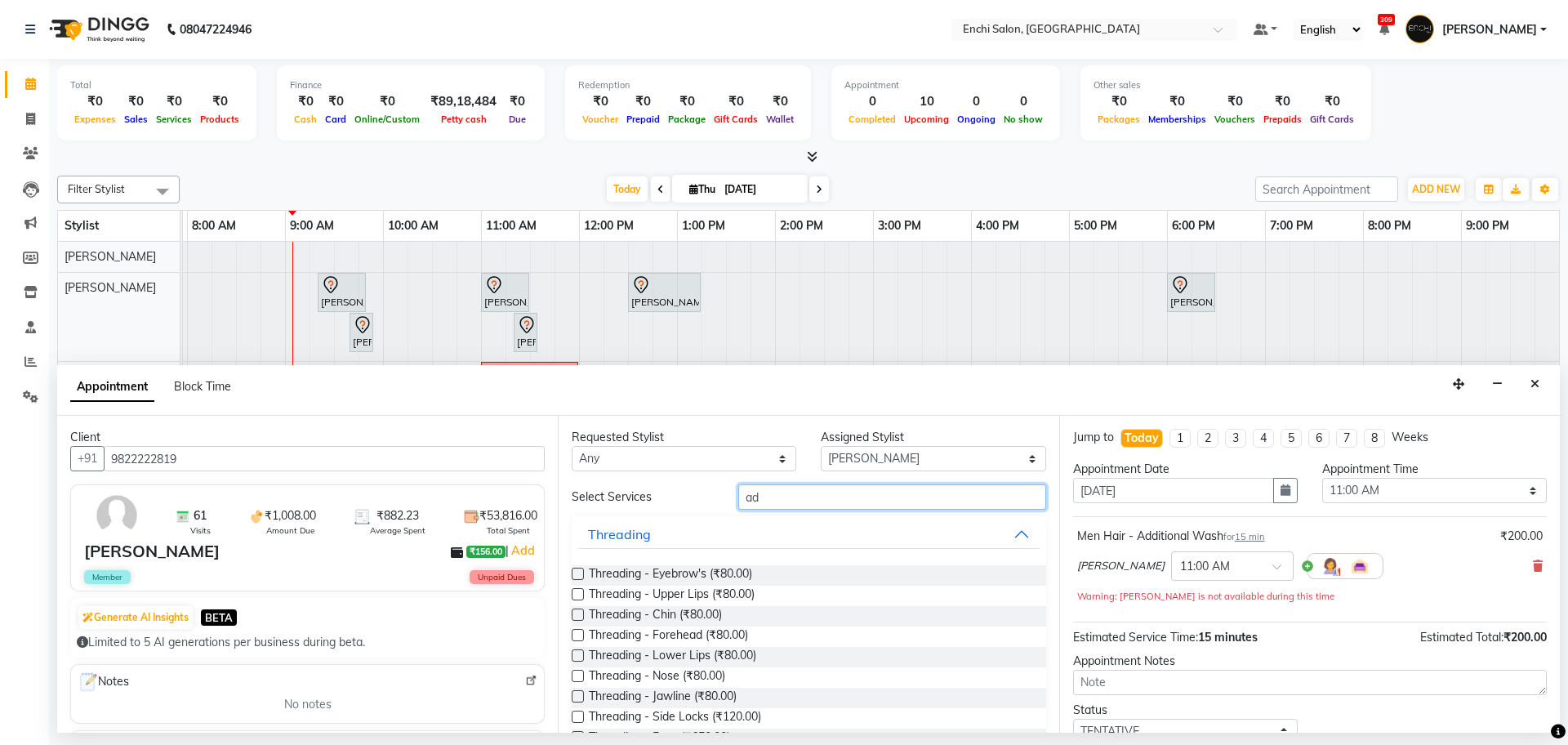
type input "a"
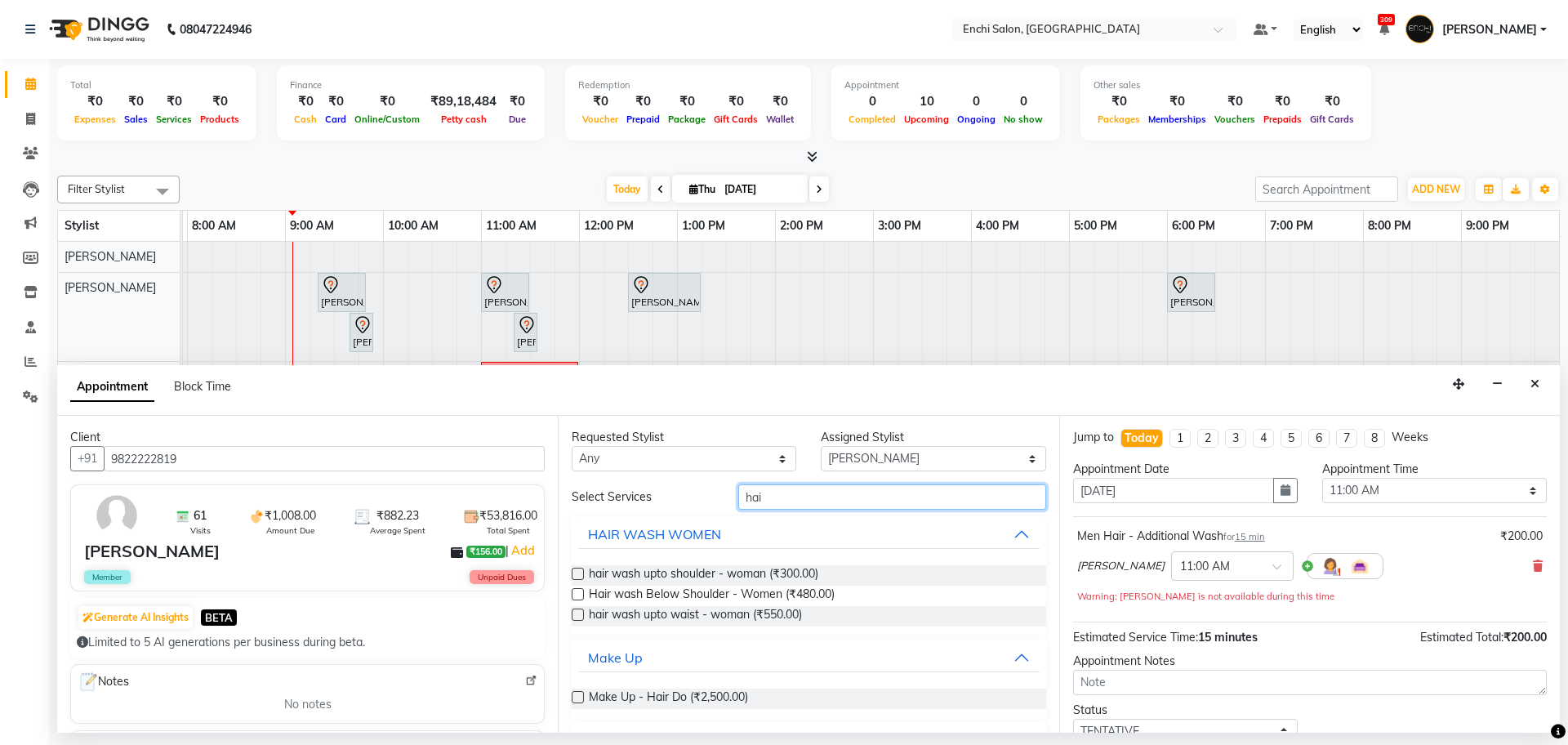
scroll to position [102, 0]
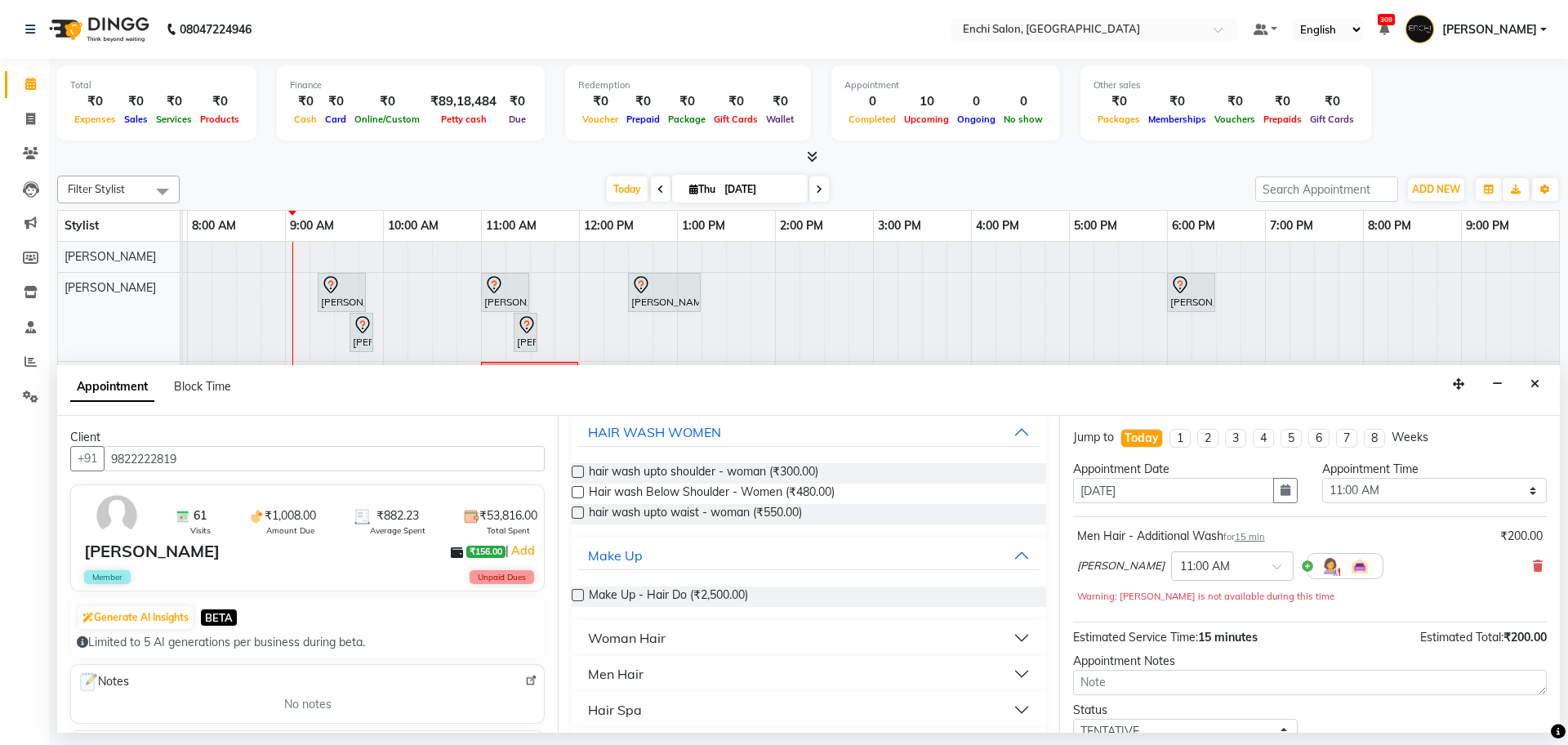
type input "hai"
click at [666, 679] on button "Men Hair" at bounding box center [809, 674] width 461 height 29
click at [681, 716] on span "Men Hair - Hair Cut By Expert (₹700.00)" at bounding box center [695, 715] width 211 height 21
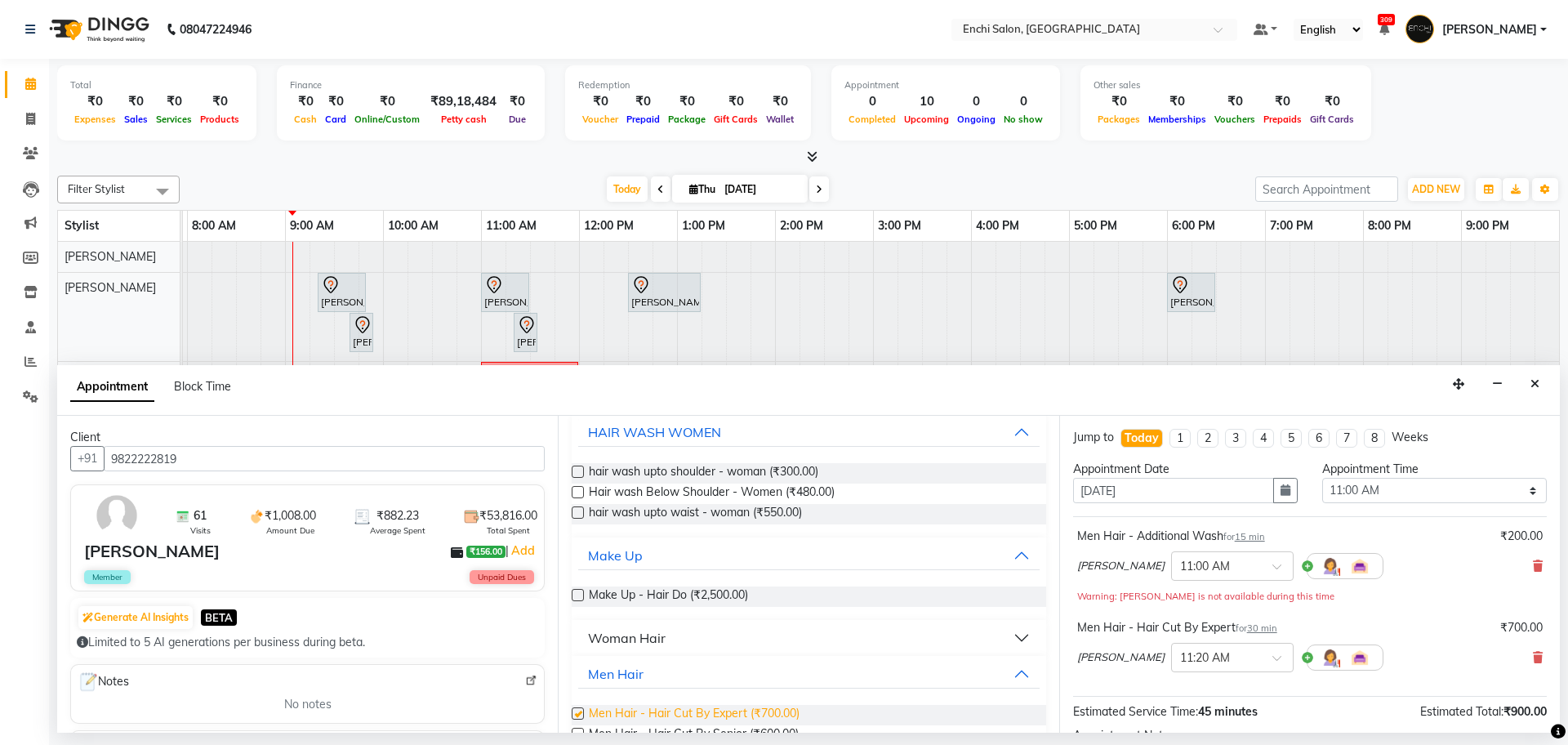
checkbox input "false"
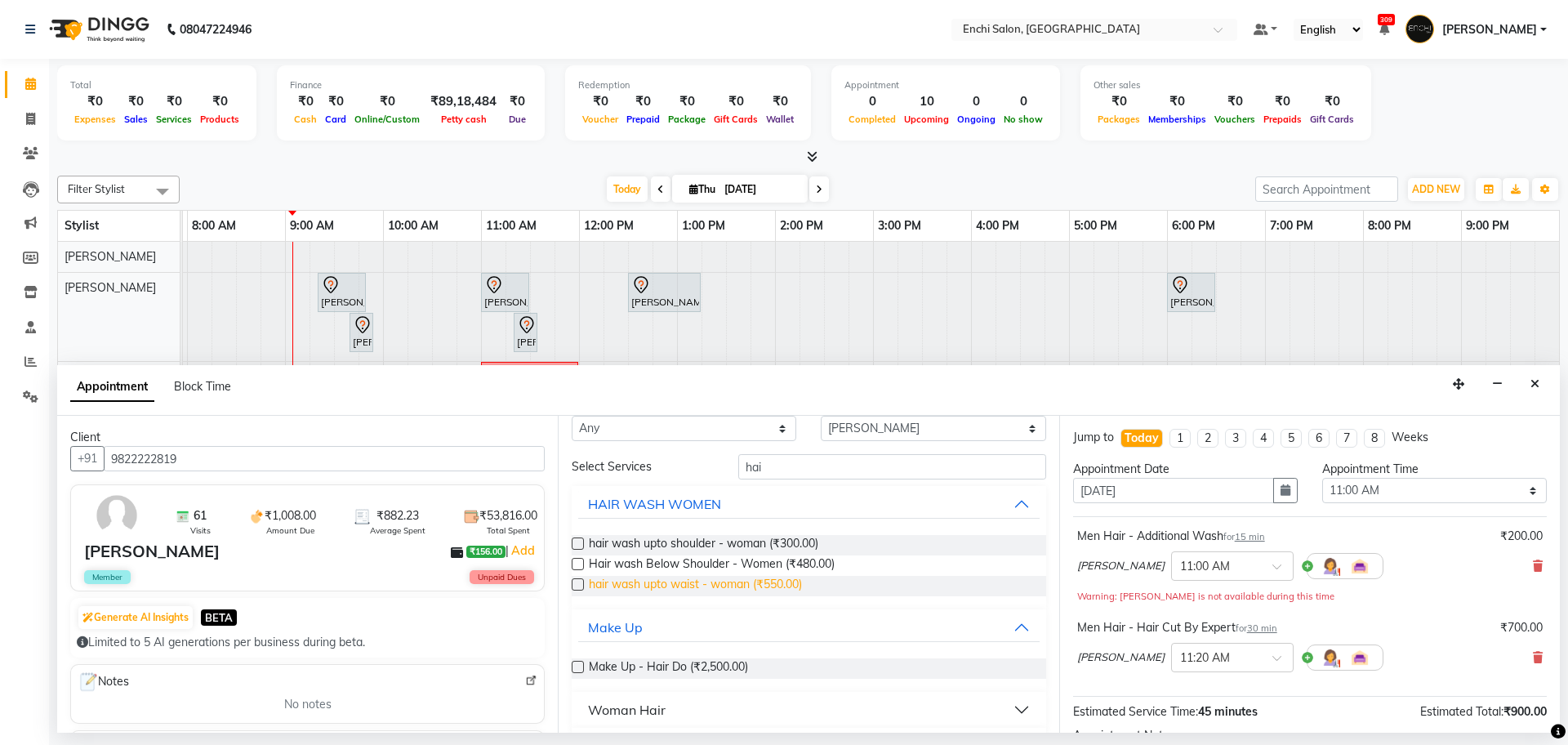
scroll to position [0, 0]
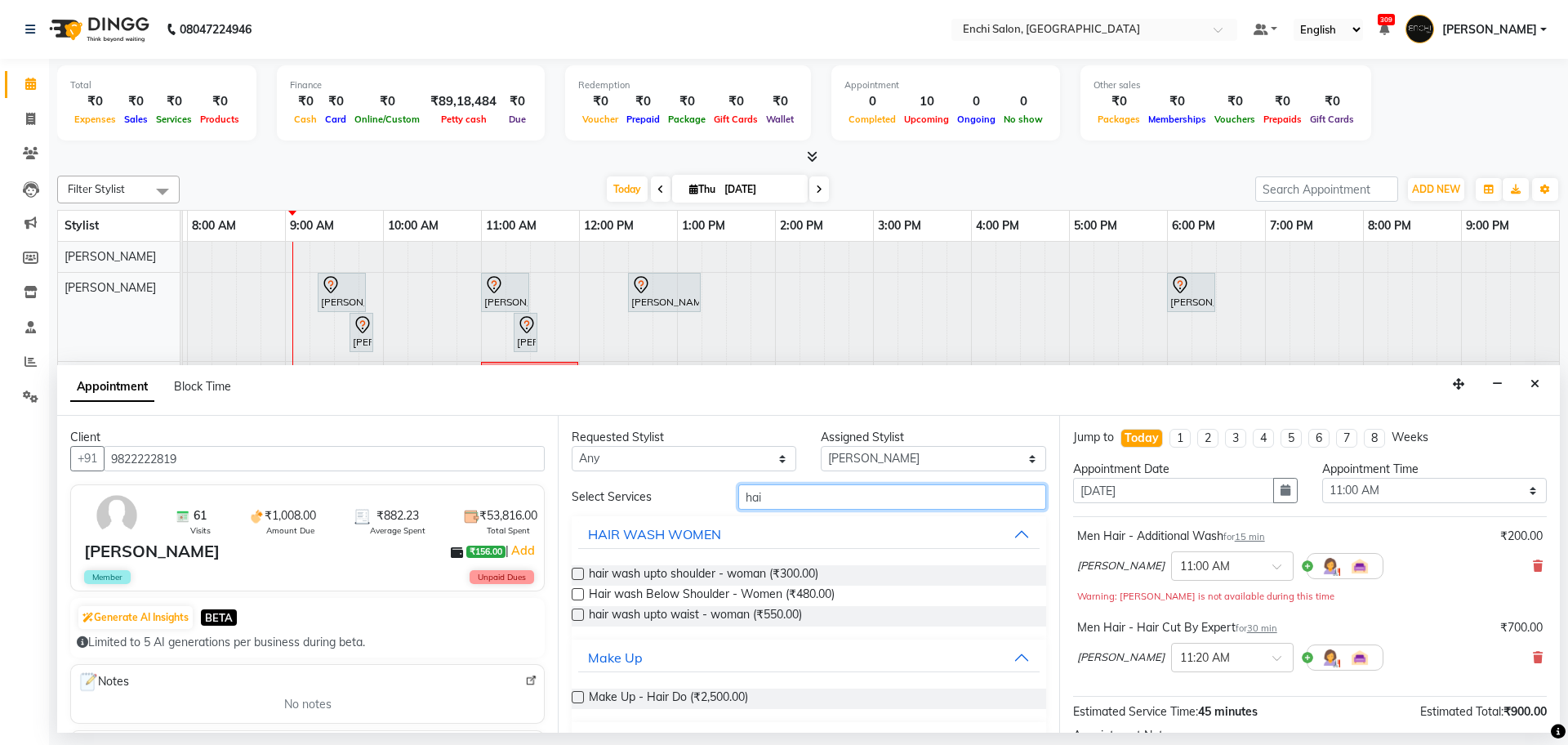
click at [773, 502] on input "hai" at bounding box center [892, 497] width 308 height 25
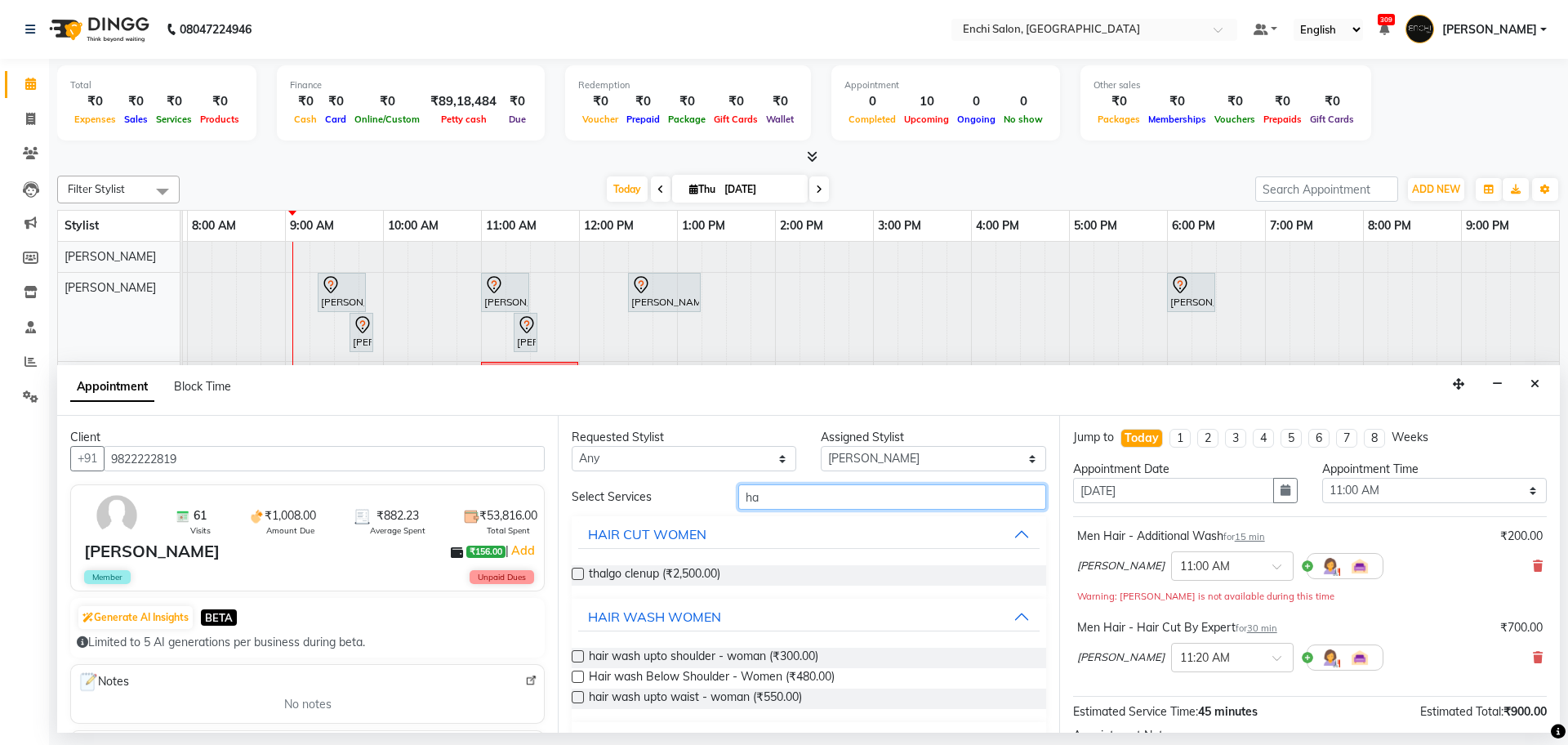
type input "h"
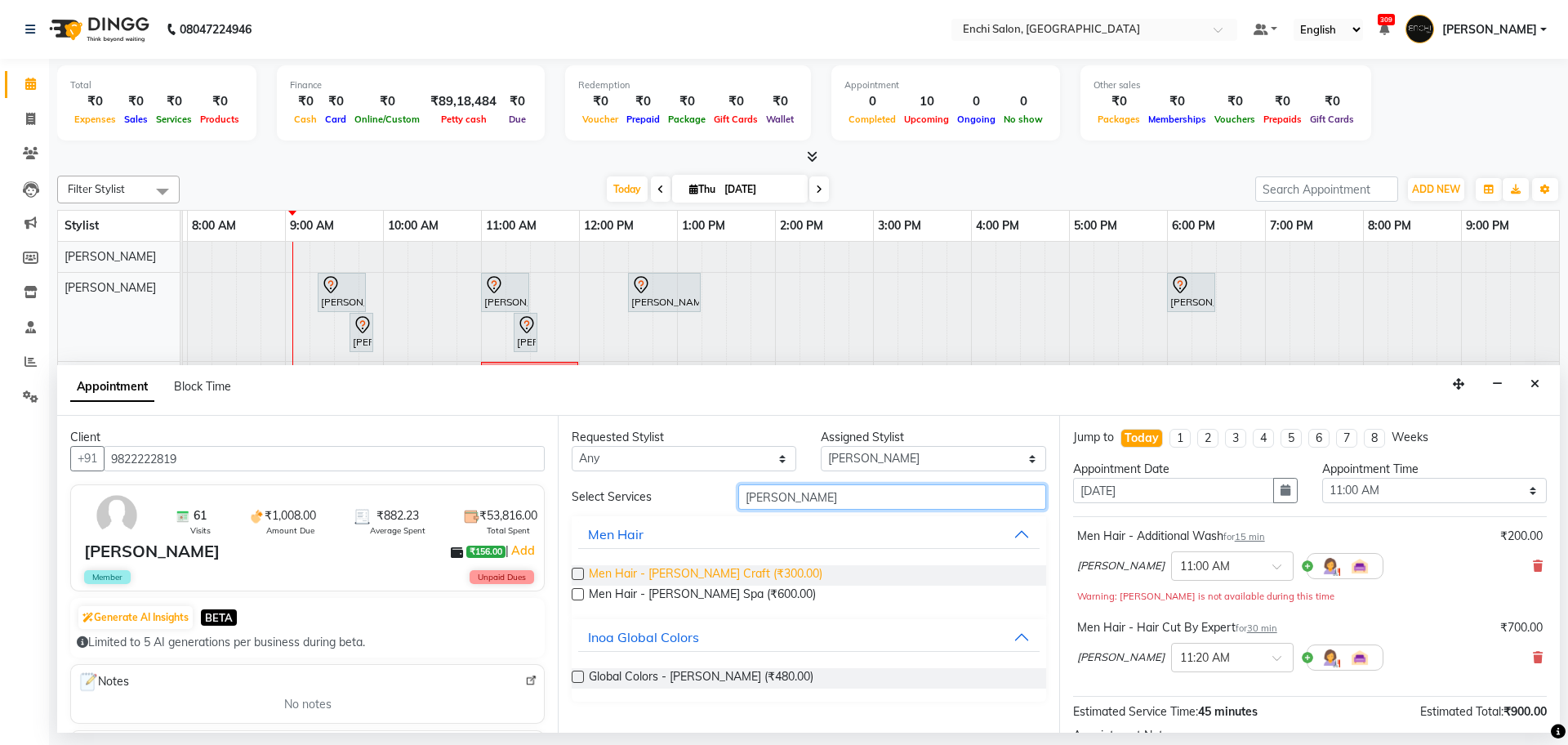
type input "[PERSON_NAME]"
click at [708, 571] on span "Men Hair - [PERSON_NAME] Craft (₹300.00)" at bounding box center [706, 575] width 234 height 21
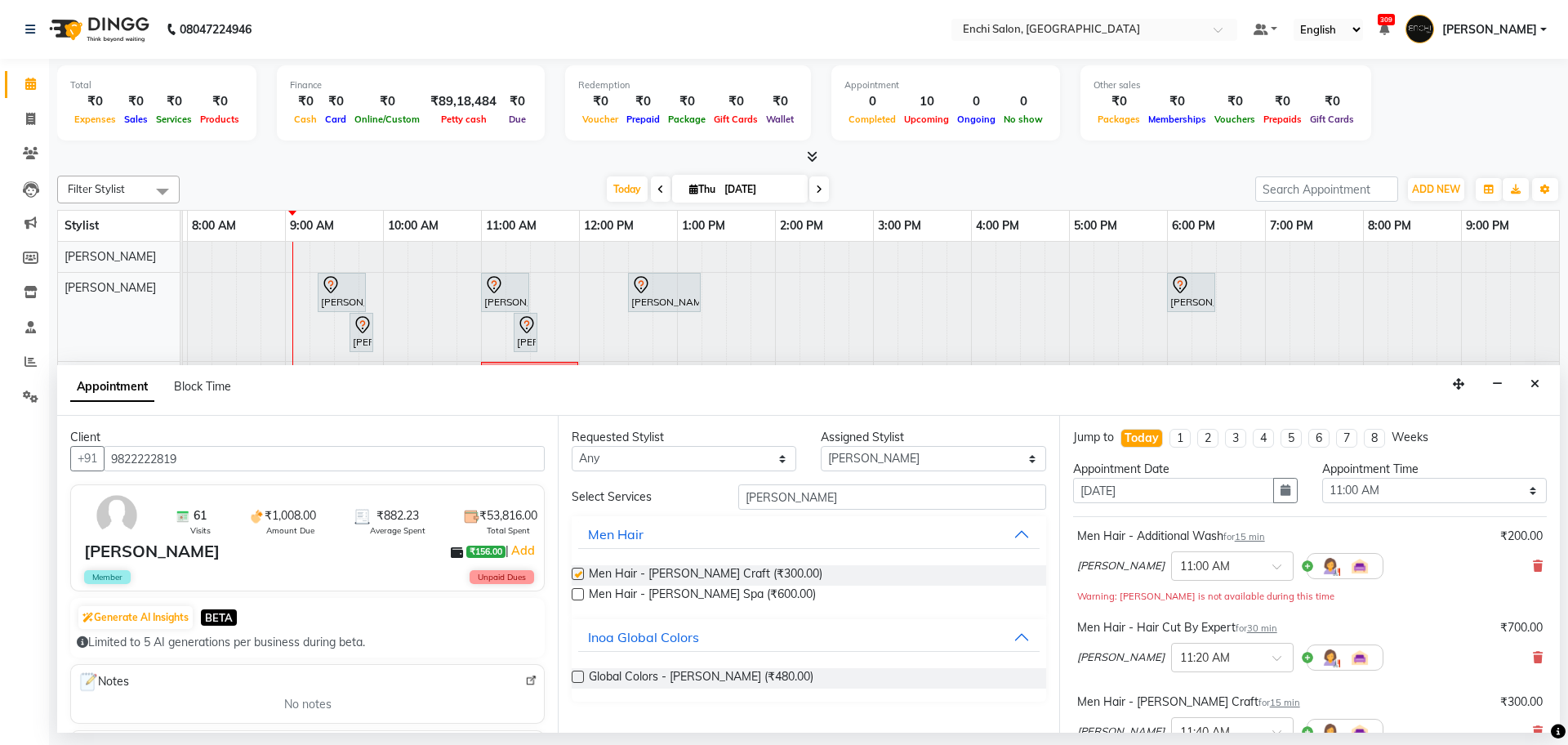
checkbox input "false"
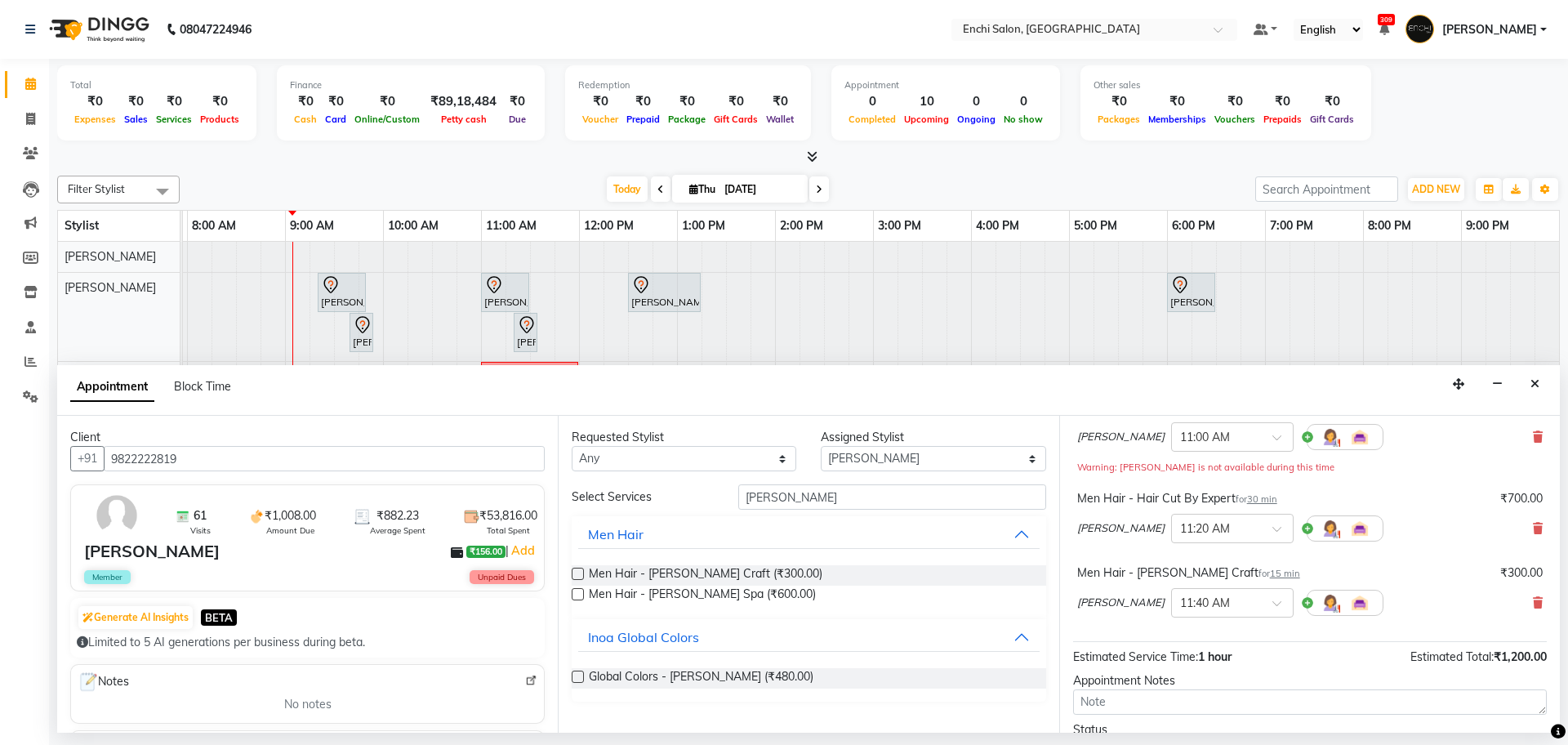
scroll to position [264, 0]
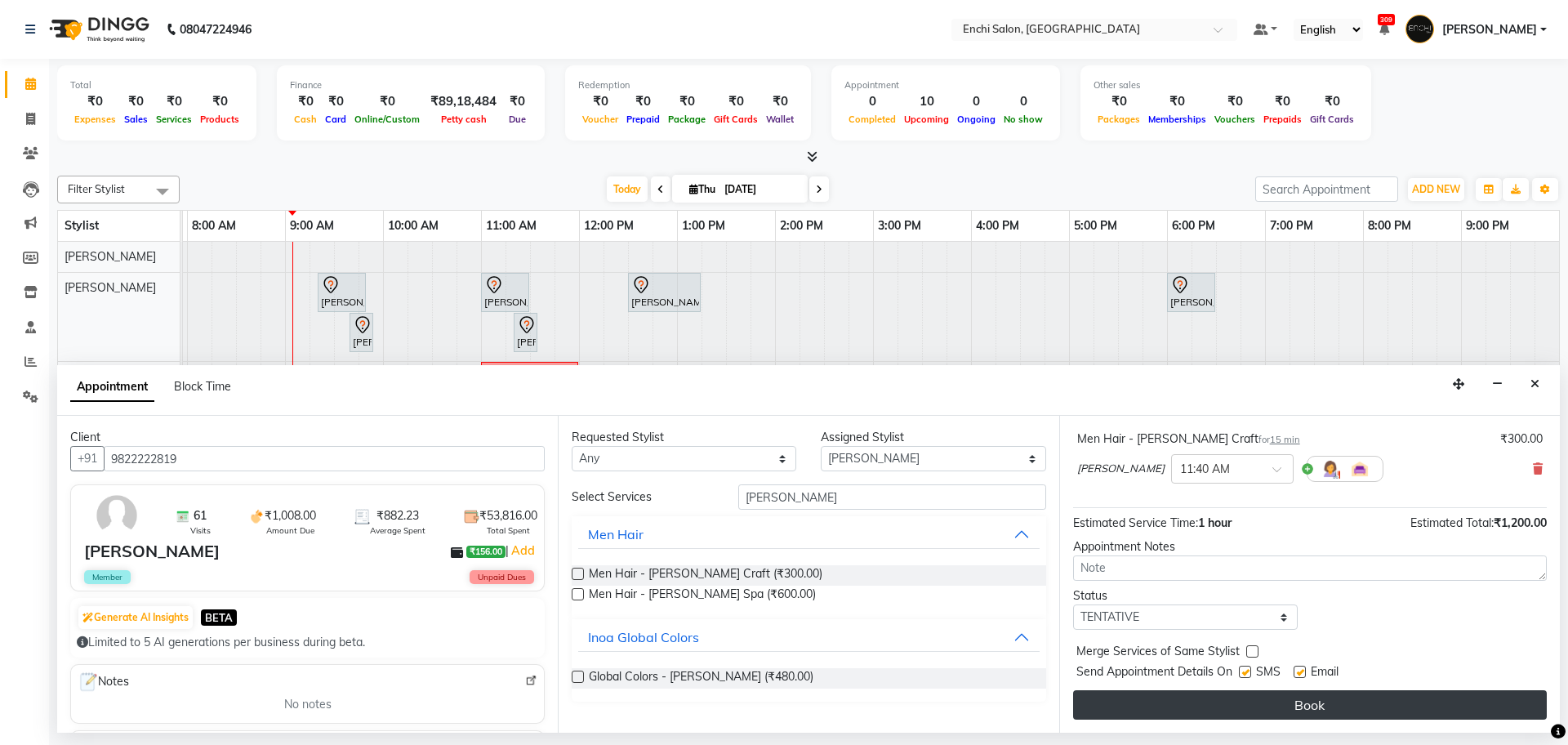
click at [1341, 712] on button "Book" at bounding box center [1310, 705] width 474 height 29
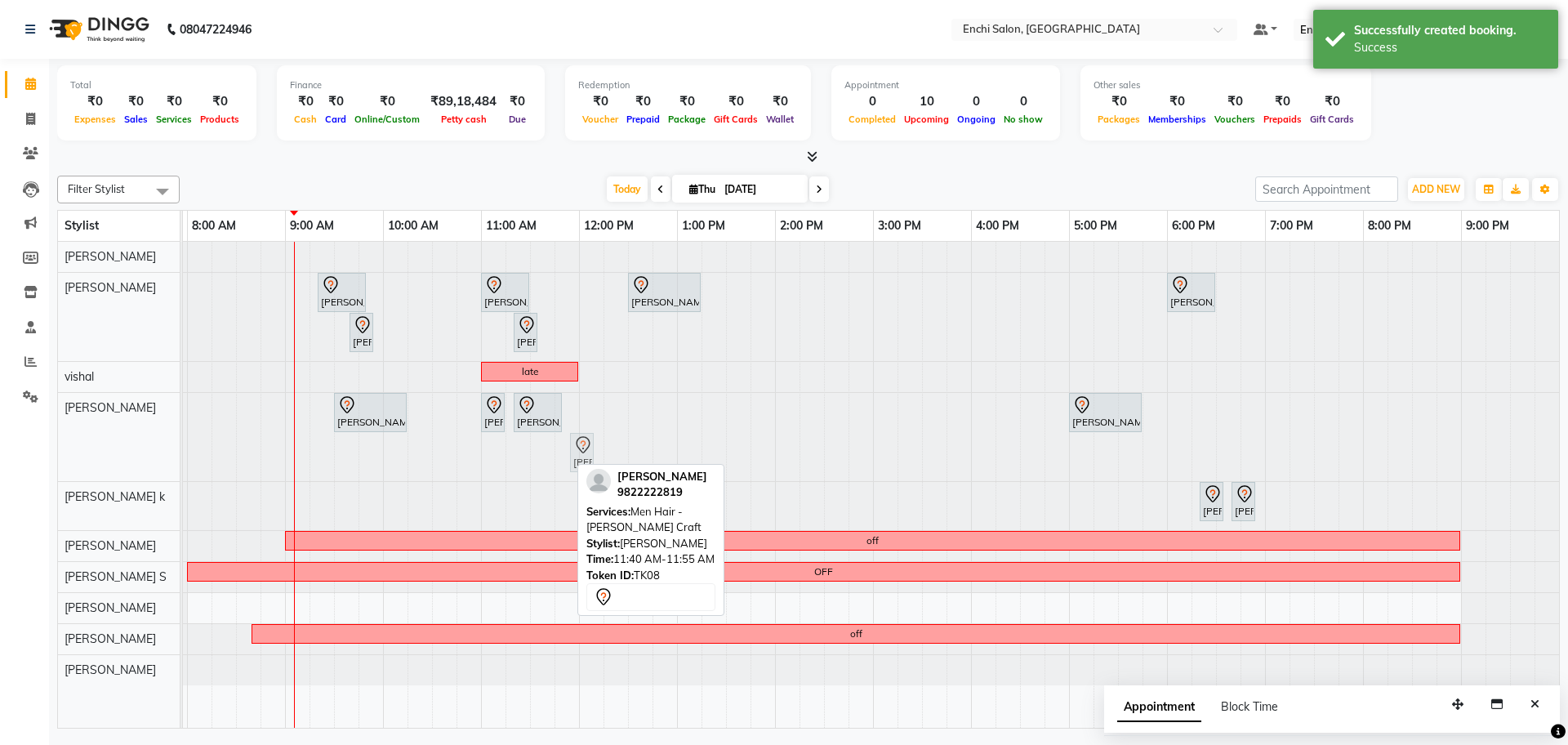
drag, startPoint x: 561, startPoint y: 450, endPoint x: 589, endPoint y: 422, distance: 39.6
click at [589, 422] on div "[PERSON_NAME] Dev, TK05, 09:30 AM-10:15 AM, naturica wash below shoulder - woma…" at bounding box center [824, 437] width 1471 height 88
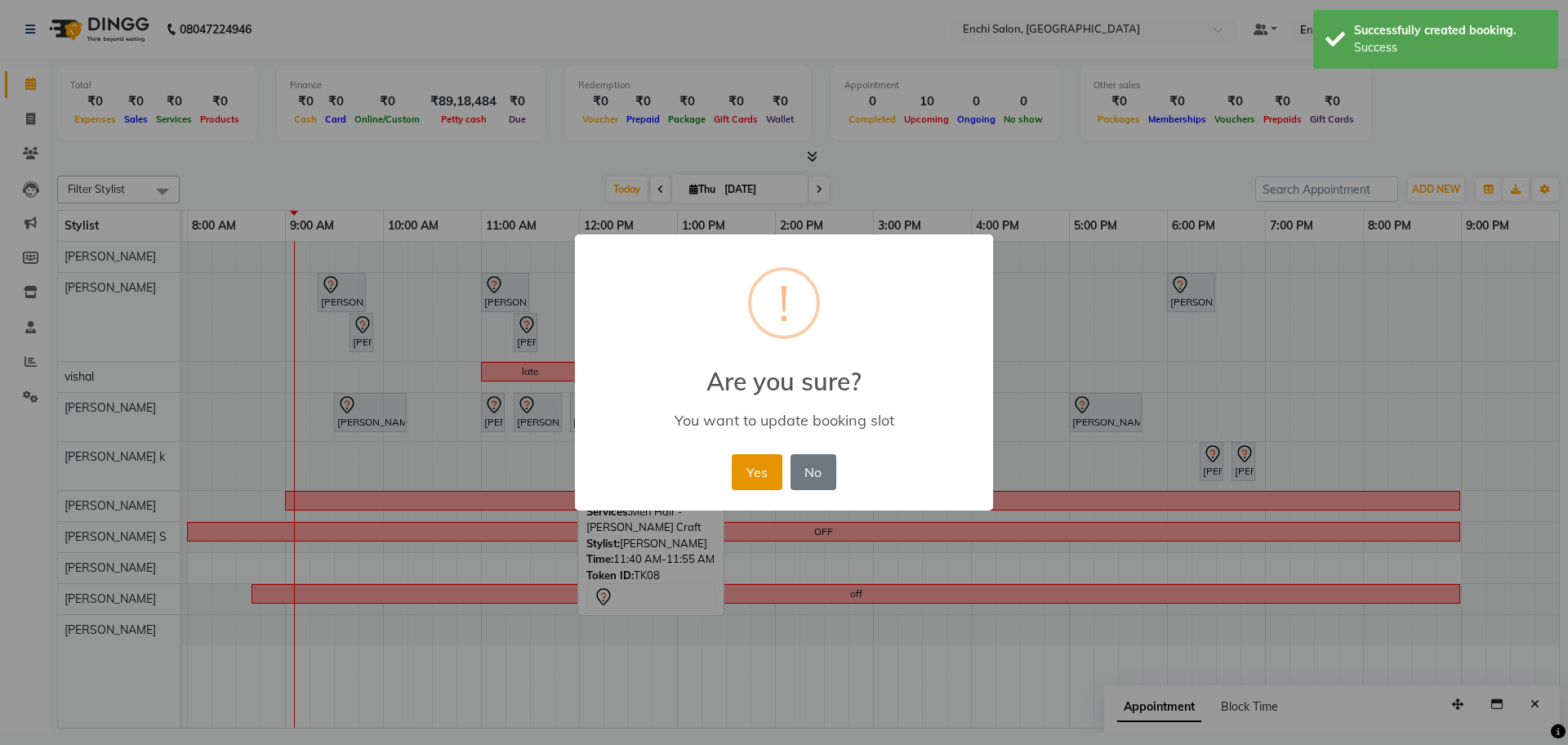
click at [762, 470] on button "Yes" at bounding box center [757, 473] width 50 height 36
